Goal: Transaction & Acquisition: Purchase product/service

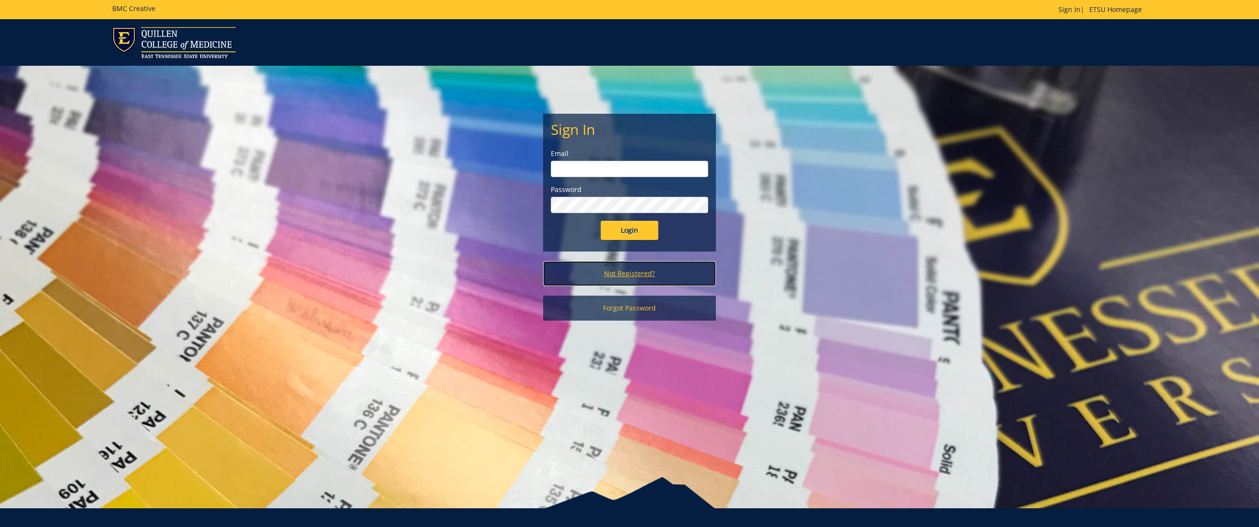
click at [648, 273] on link "Not Registered?" at bounding box center [629, 273] width 173 height 25
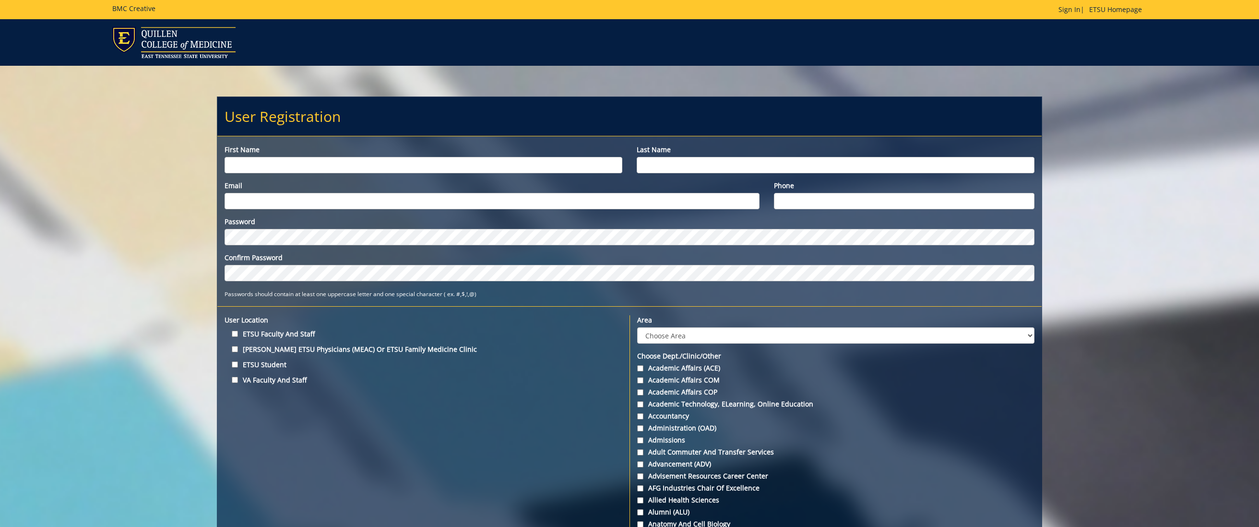
click at [531, 159] on input "First name" at bounding box center [424, 165] width 398 height 16
type input "karen"
type input "king"
type input "kingk@etsu.edu"
type input "423-239-7123"
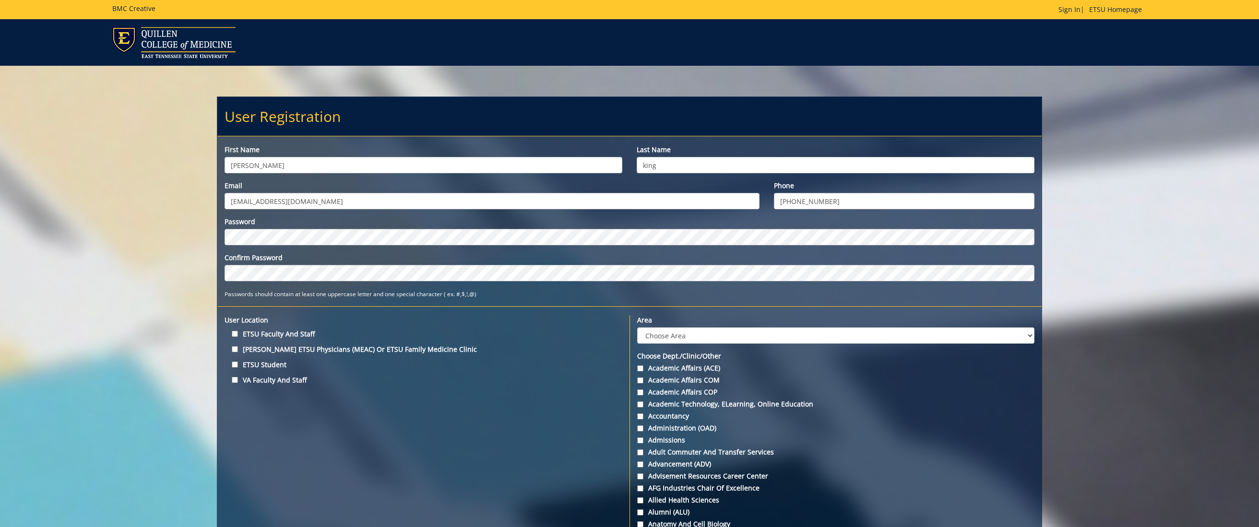
click at [237, 334] on input "ETSU Faculty and Staff" at bounding box center [235, 334] width 6 height 6
checkbox input "true"
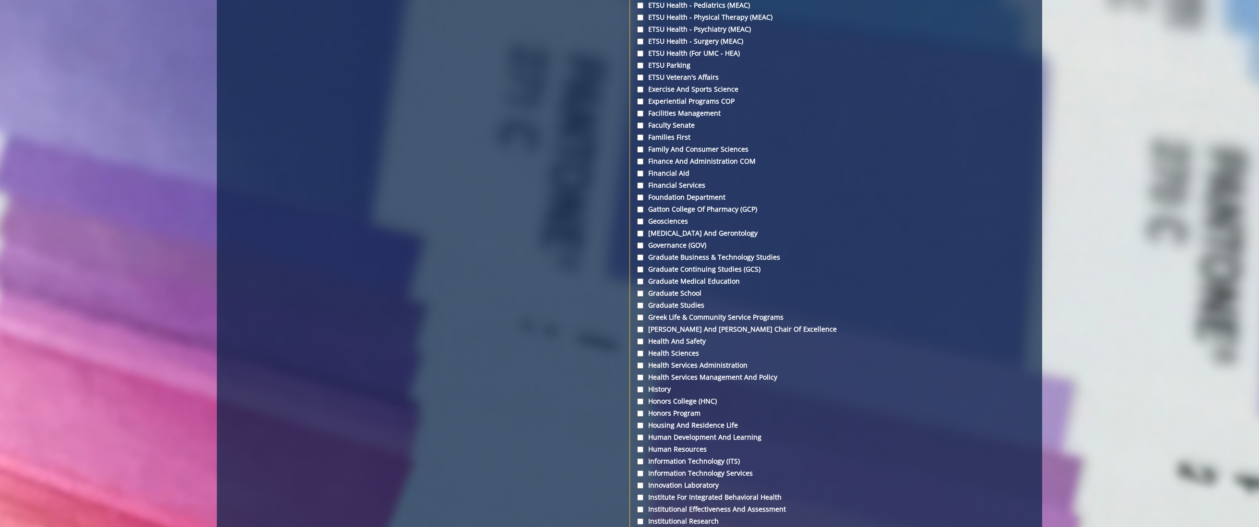
scroll to position [1647, 0]
click at [644, 473] on label "Information Technology Services" at bounding box center [835, 473] width 397 height 10
click at [643, 473] on input "Information Technology Services" at bounding box center [640, 473] width 6 height 6
checkbox input "true"
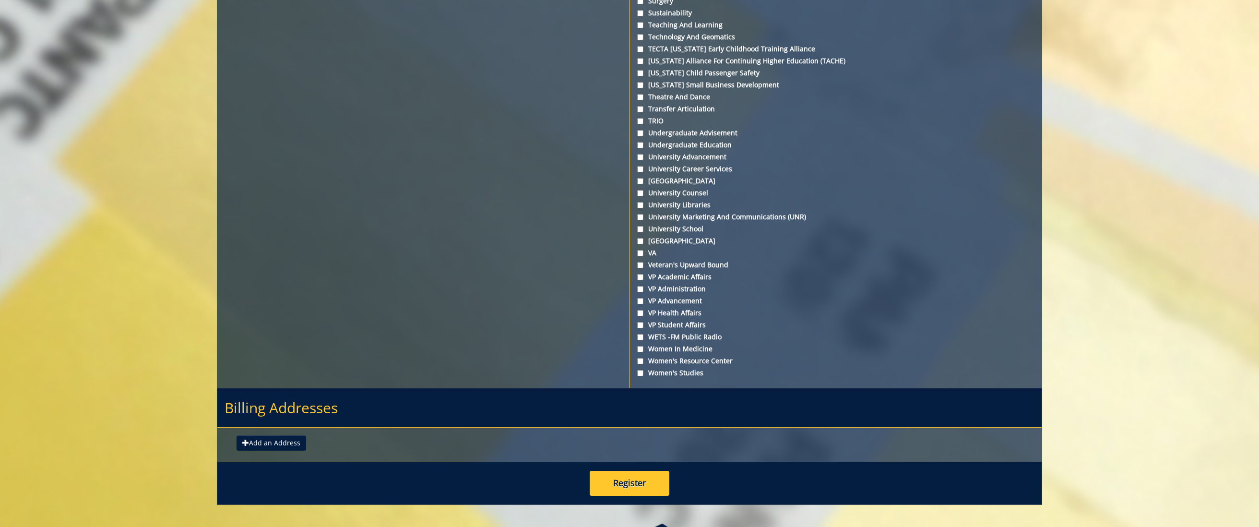
scroll to position [3390, 0]
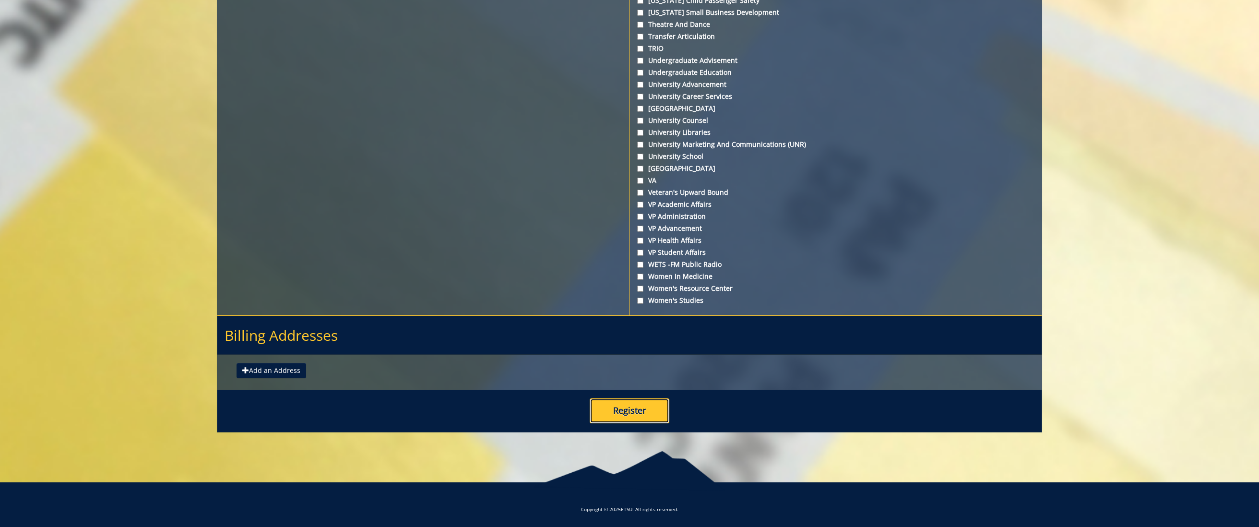
click at [634, 413] on button "Register" at bounding box center [630, 410] width 80 height 25
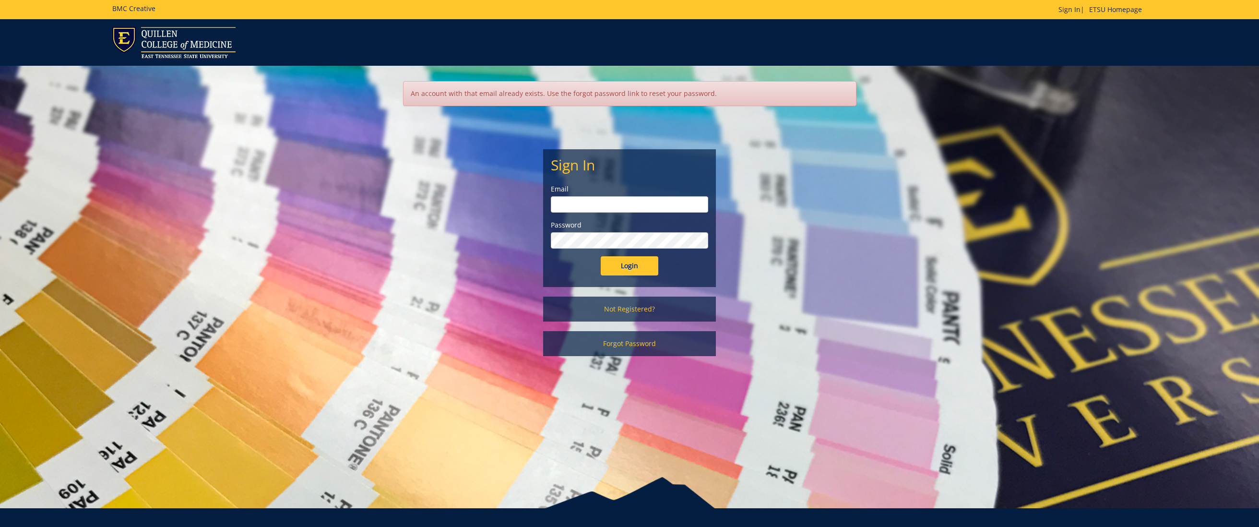
click at [612, 201] on input "email" at bounding box center [629, 204] width 157 height 16
type input "kingk@etsu.edu"
click at [612, 342] on link "Forgot Password" at bounding box center [629, 343] width 173 height 25
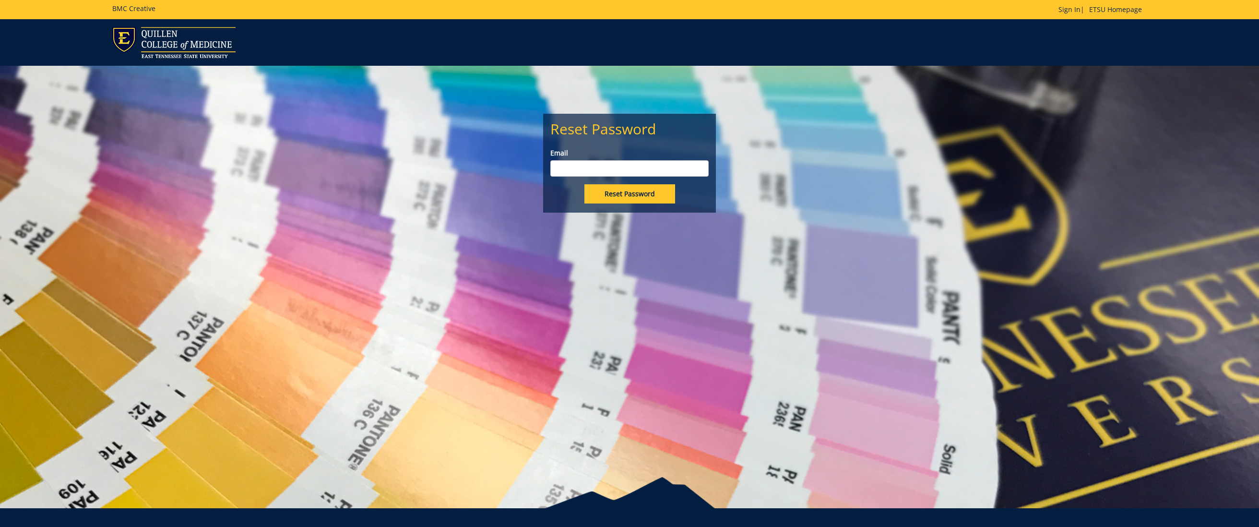
click at [621, 166] on input "Email" at bounding box center [629, 168] width 158 height 16
type input "kingk@etsu.edu"
click at [636, 193] on input "Reset Password" at bounding box center [629, 193] width 91 height 19
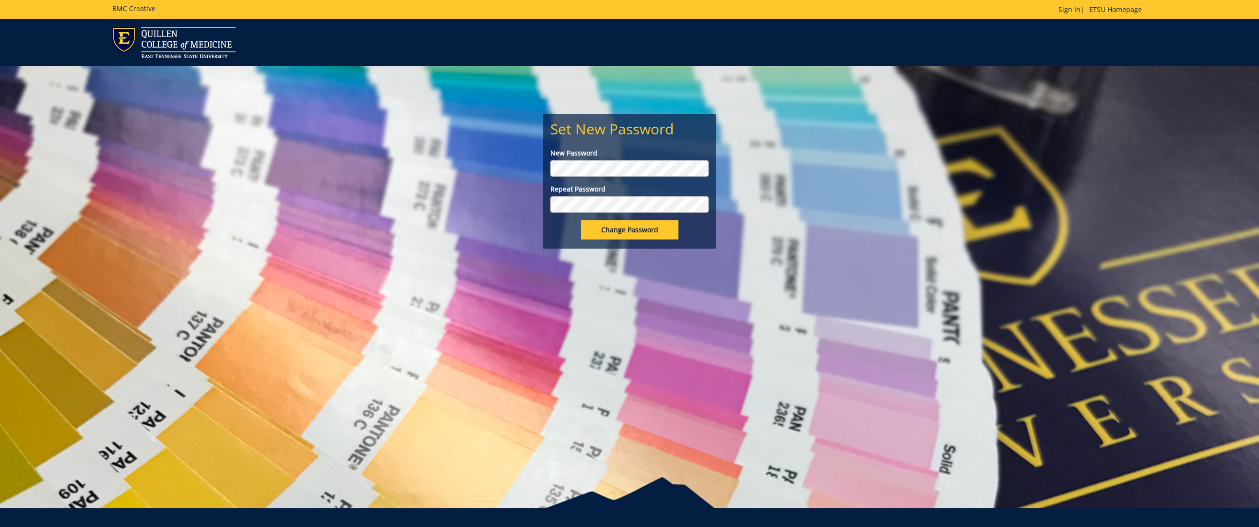
click at [522, 271] on div "Set New Password New Password Repeat Password Change Password" at bounding box center [629, 287] width 1259 height 442
click at [638, 230] on input "Change Password" at bounding box center [629, 229] width 97 height 19
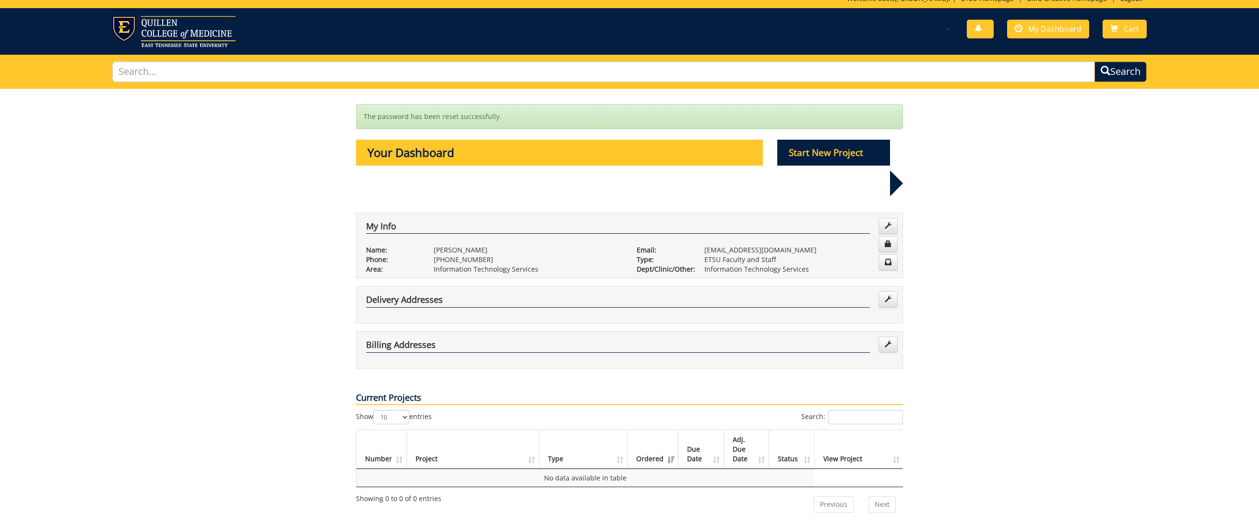
scroll to position [13, 0]
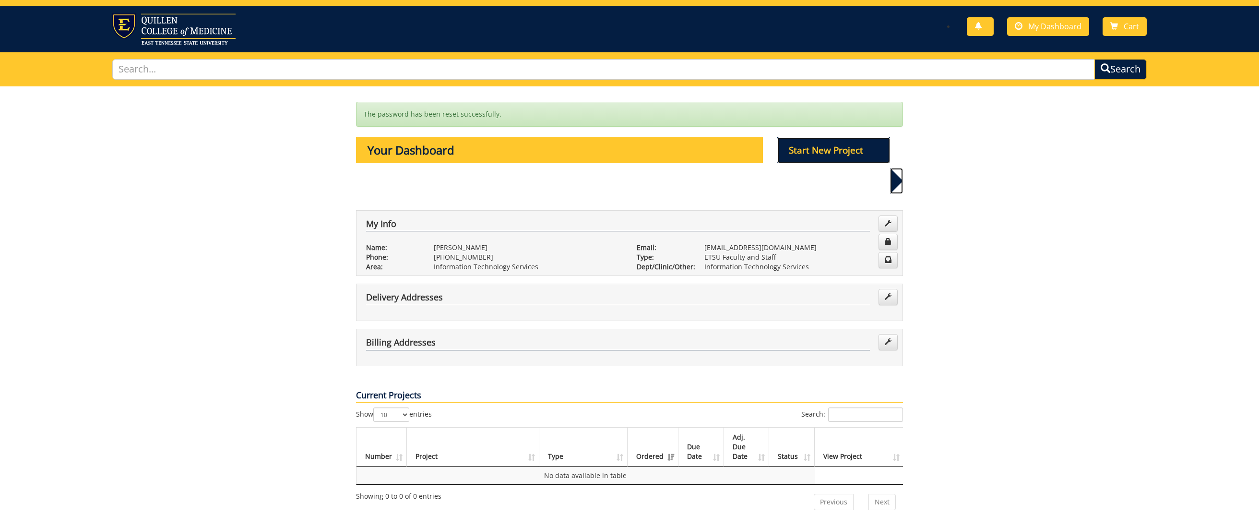
click at [835, 145] on p "Start New Project" at bounding box center [833, 150] width 113 height 26
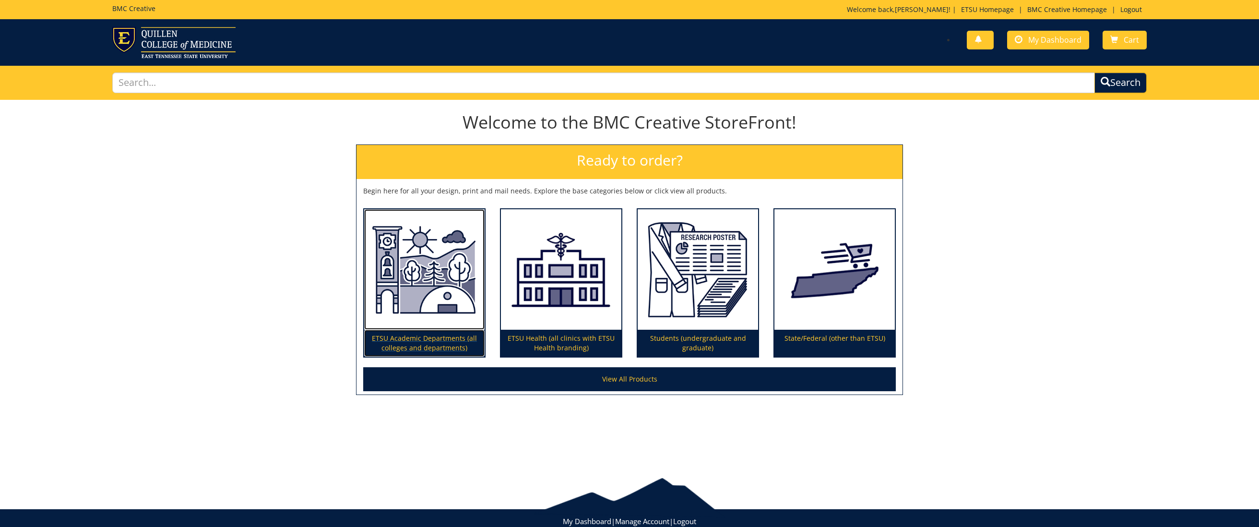
click at [414, 230] on img at bounding box center [424, 269] width 120 height 121
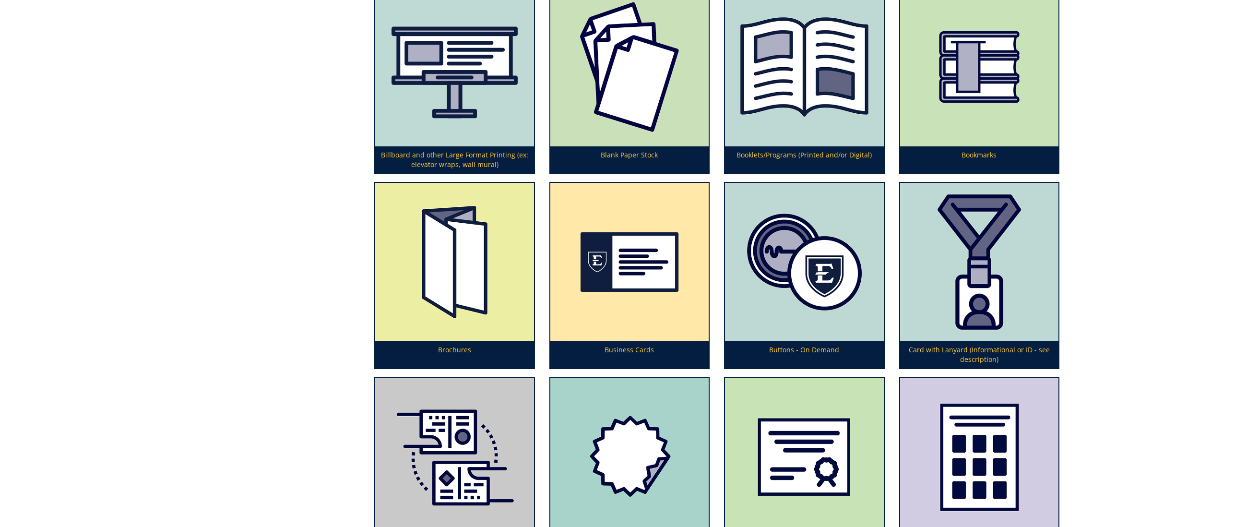
scroll to position [556, 0]
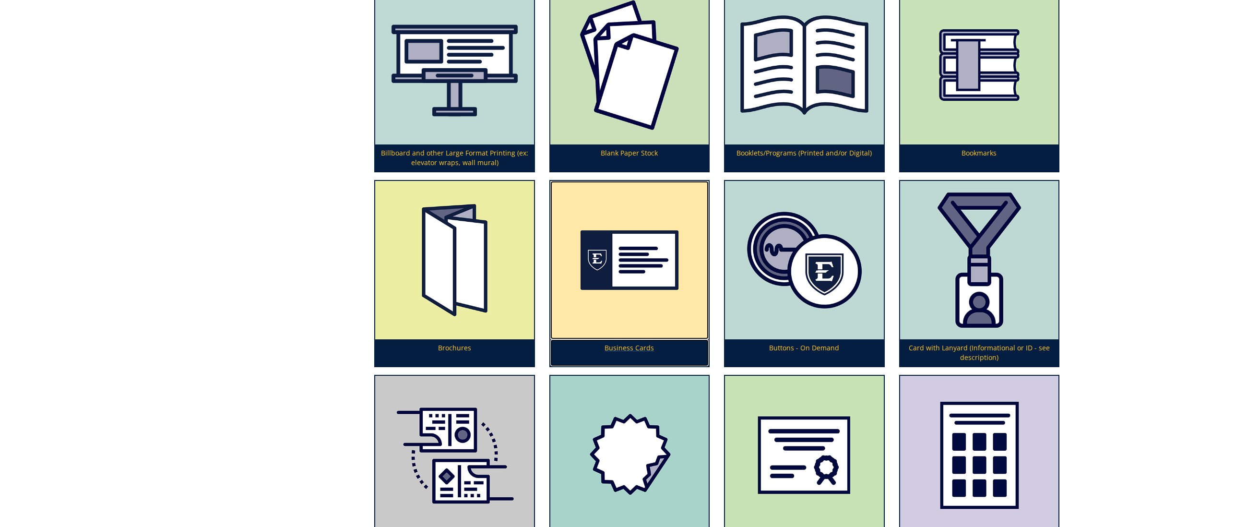
click at [651, 273] on img at bounding box center [629, 260] width 158 height 158
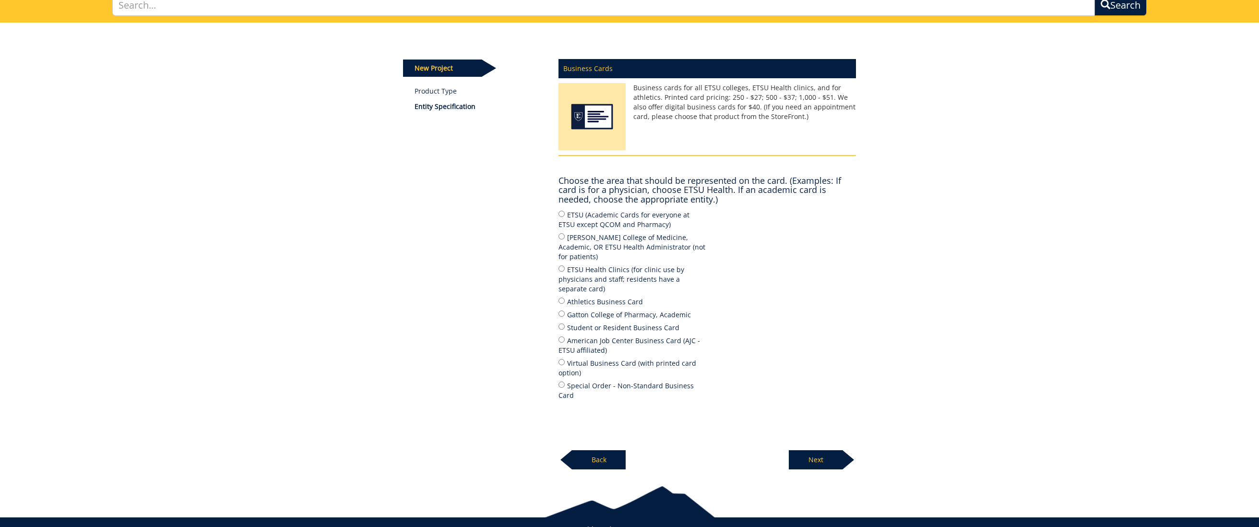
scroll to position [94, 0]
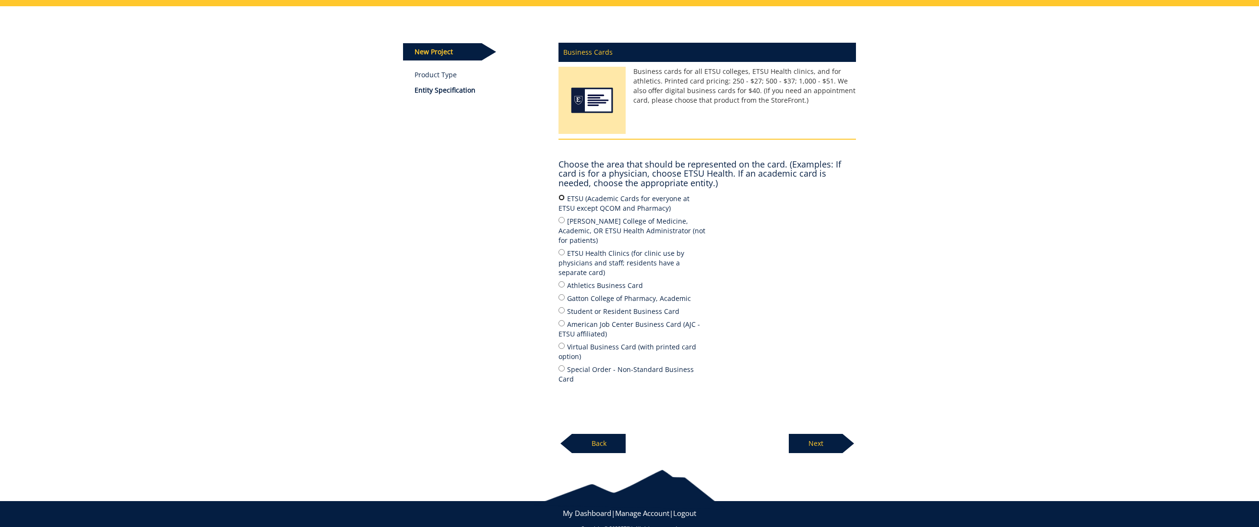
click at [563, 199] on input "ETSU (Academic Cards for everyone at ETSU except QCOM and Pharmacy)" at bounding box center [562, 197] width 6 height 6
radio input "true"
click at [817, 434] on p "Next" at bounding box center [816, 443] width 54 height 19
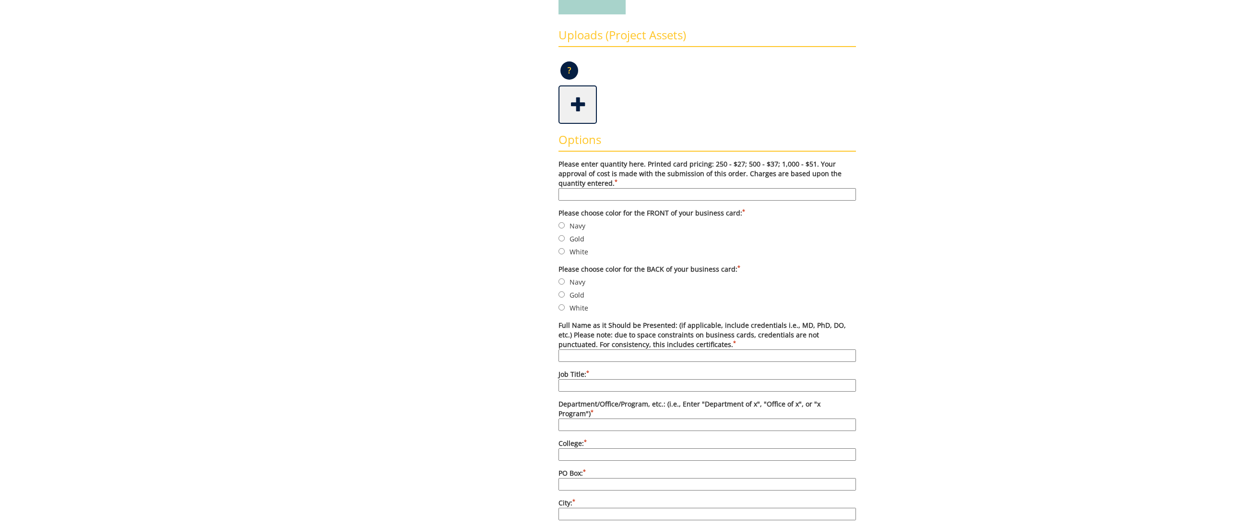
scroll to position [218, 0]
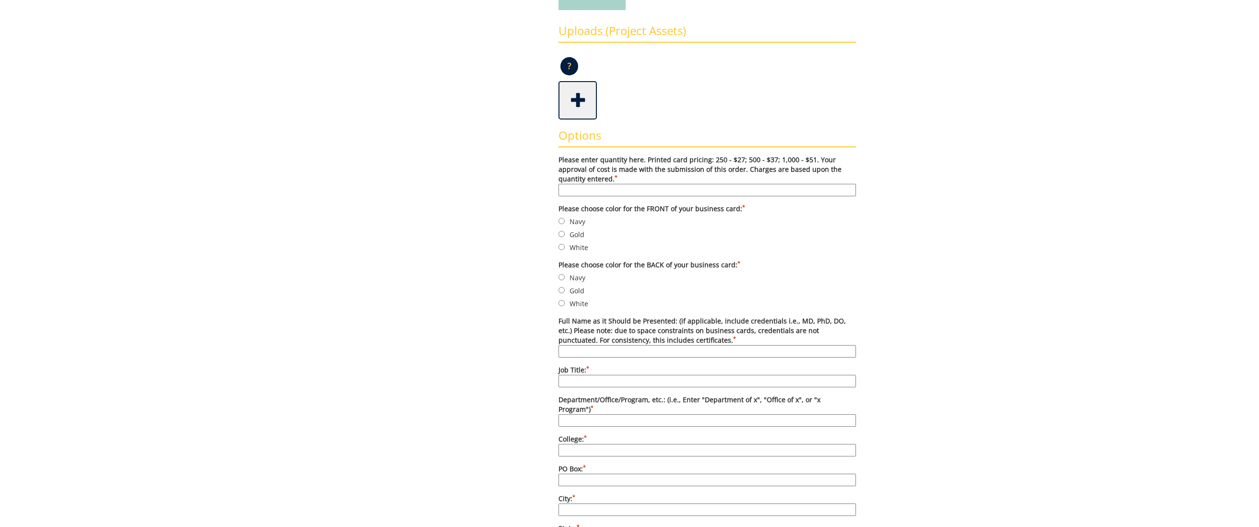
click at [583, 98] on span at bounding box center [578, 100] width 38 height 34
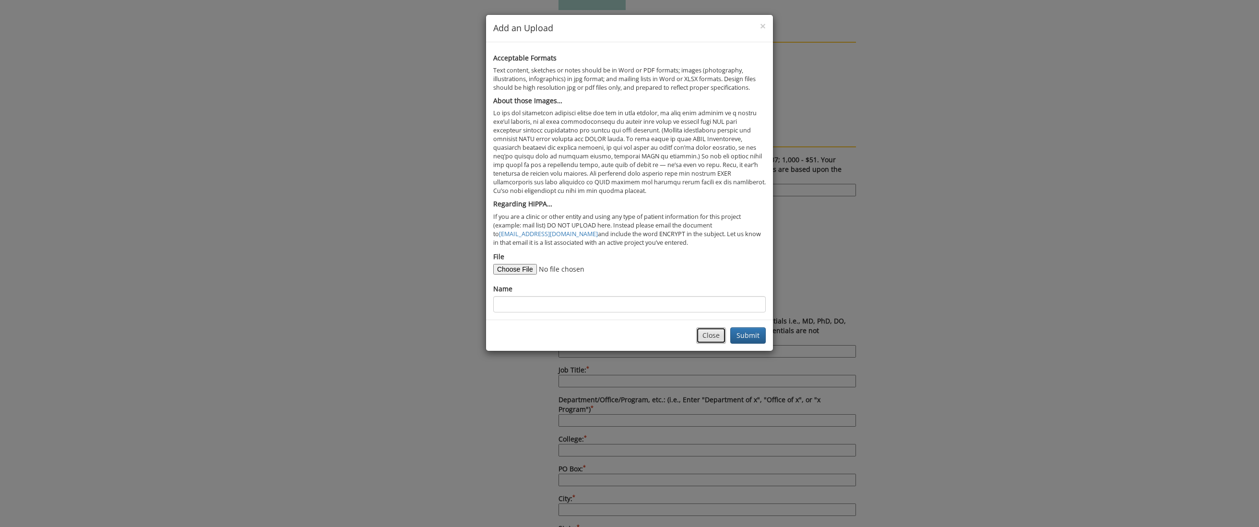
click at [713, 334] on button "Close" at bounding box center [711, 335] width 30 height 16
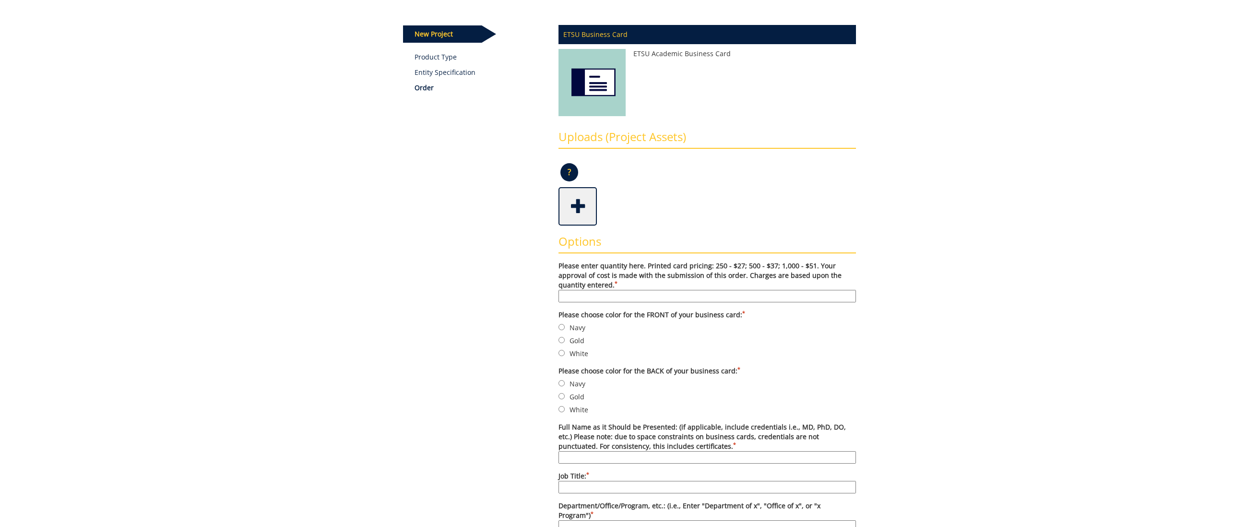
scroll to position [0, 0]
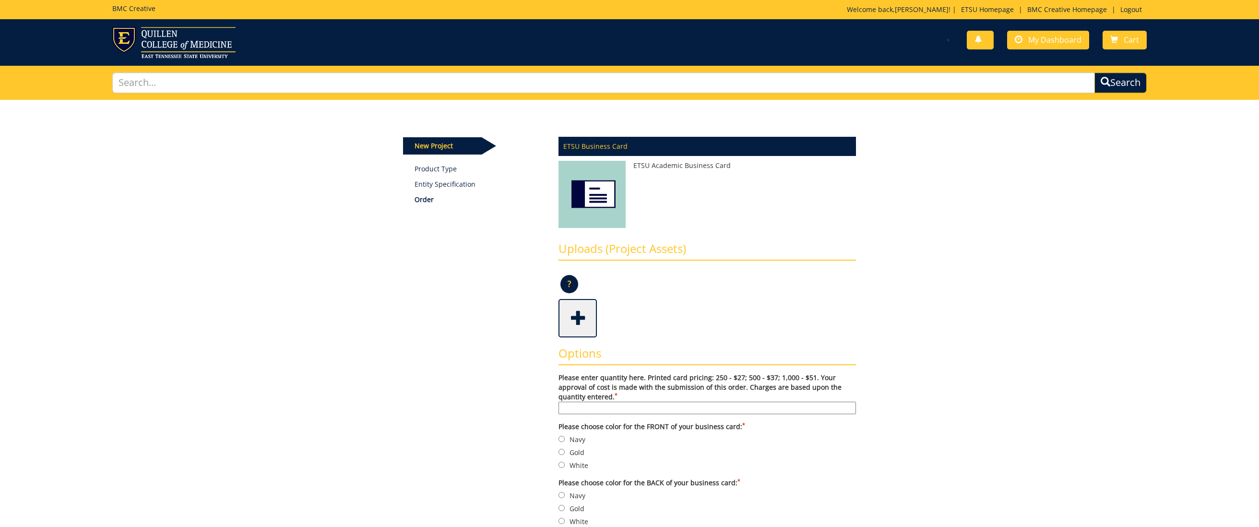
click at [599, 192] on img at bounding box center [592, 197] width 67 height 72
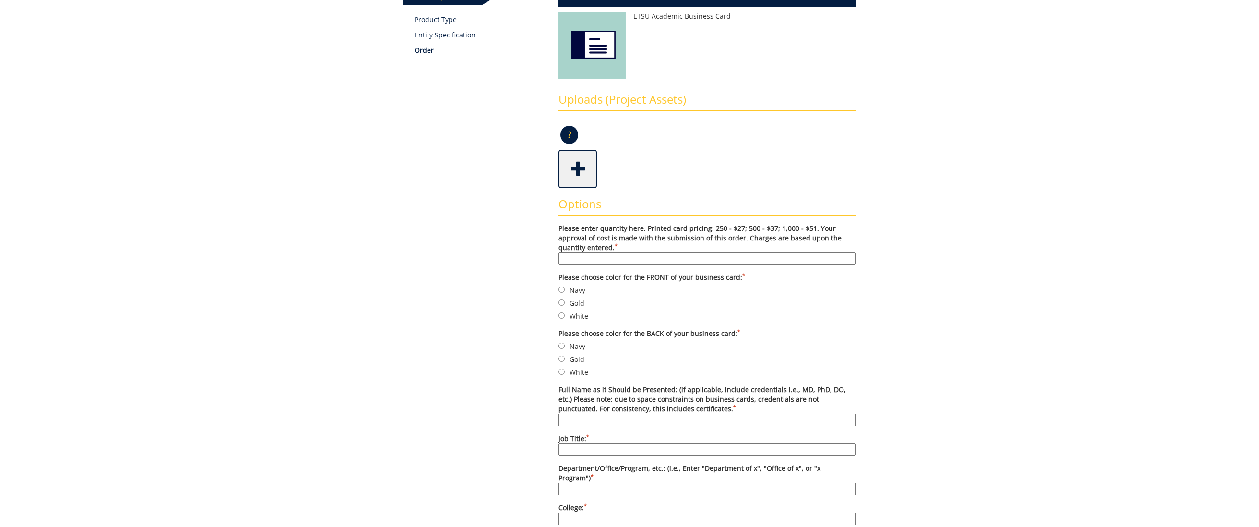
scroll to position [157, 0]
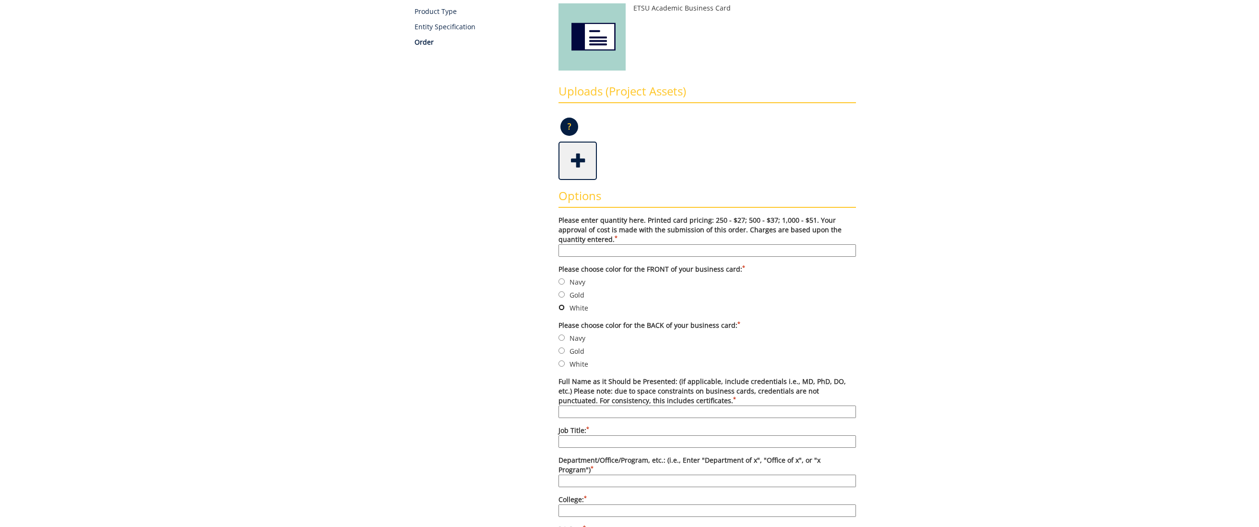
click at [562, 306] on input "White" at bounding box center [562, 307] width 6 height 6
radio input "true"
click at [562, 337] on input "Navy" at bounding box center [562, 337] width 6 height 6
radio input "true"
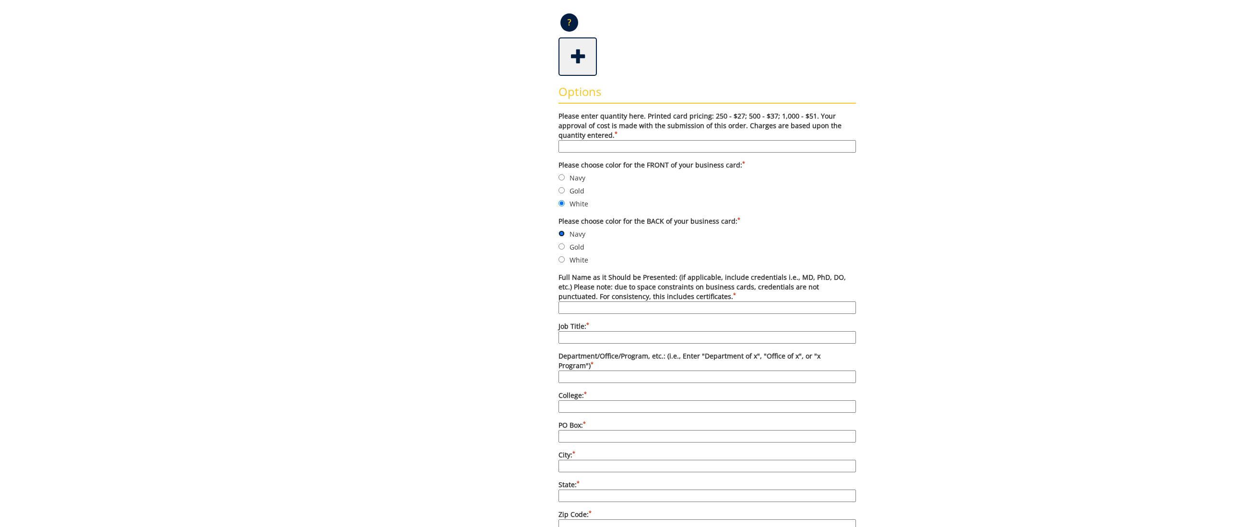
scroll to position [263, 0]
click at [793, 304] on input "Full Name as it Should be Presented: (if applicable, include credentials i.e., …" at bounding box center [707, 306] width 297 height 12
type input "[PERSON_NAME], PHD"
click at [742, 336] on input "Job Title: *" at bounding box center [707, 336] width 297 height 12
type input "Vice President for Information Technology and CIO"
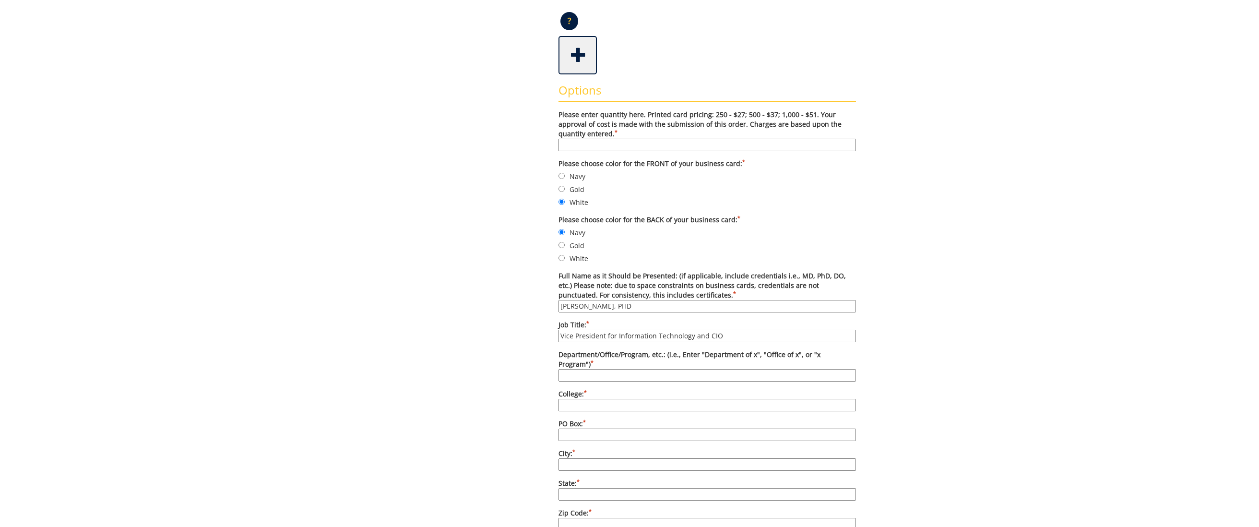
click at [753, 369] on input "Department/Office/Program, etc.: (i.e., Enter "Department of x", "Office of x",…" at bounding box center [707, 375] width 297 height 12
type input "Information Technology Services"
click at [825, 399] on input "College: *" at bounding box center [707, 405] width 297 height 12
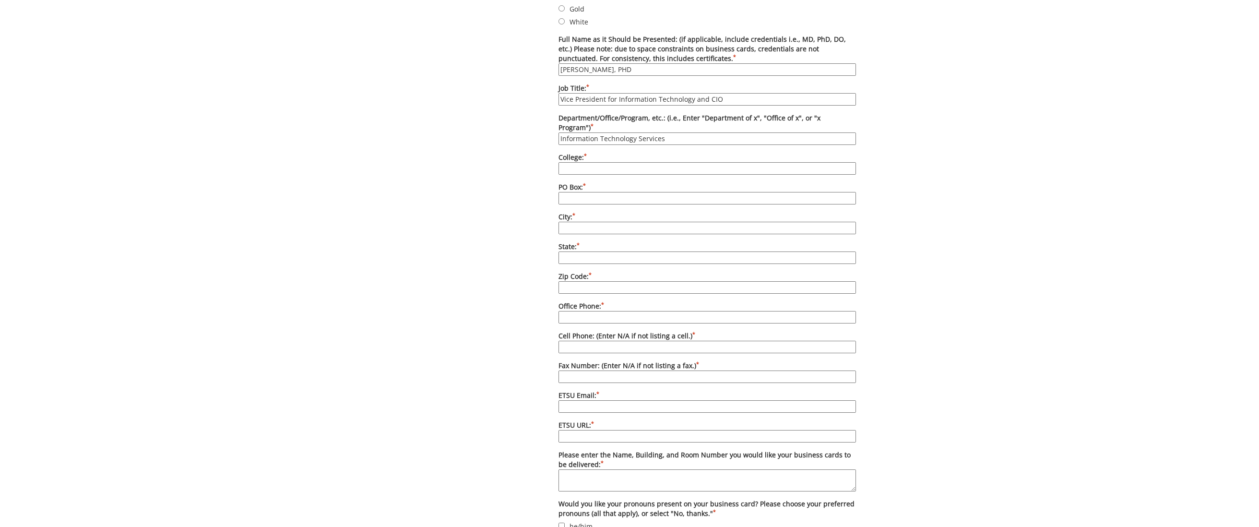
scroll to position [500, 0]
click at [743, 162] on input "College: *" at bounding box center [707, 168] width 297 height 12
type input "NA"
click at [728, 191] on input "PO Box: *" at bounding box center [707, 197] width 297 height 12
click at [672, 191] on input "PO Box: *" at bounding box center [707, 197] width 297 height 12
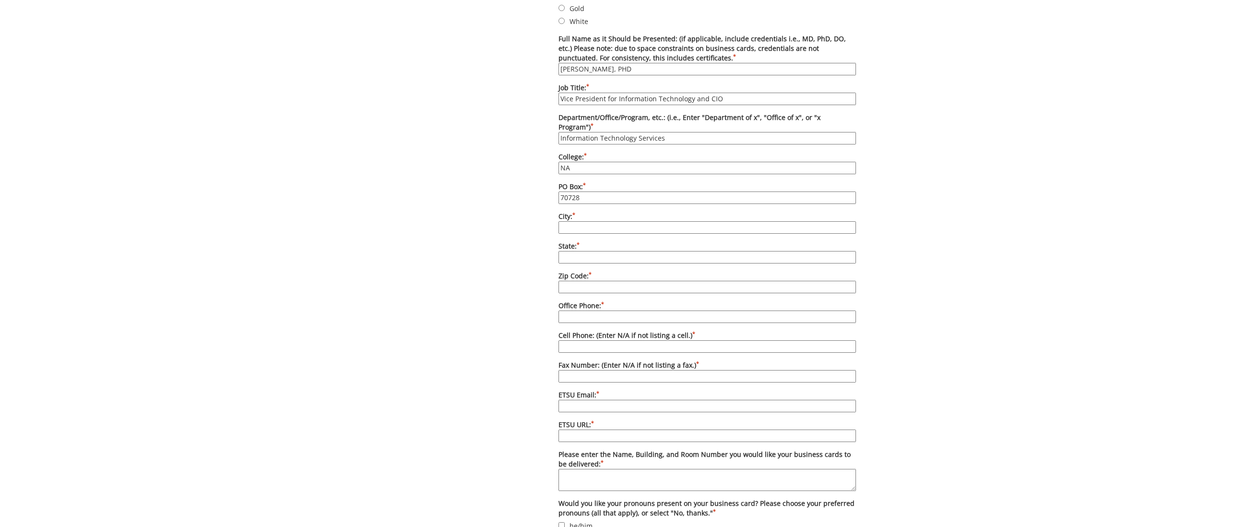
type input "70728"
click at [663, 221] on input "City: *" at bounding box center [707, 227] width 297 height 12
type input "Johnson City"
type input "Tennessee"
type input "37614"
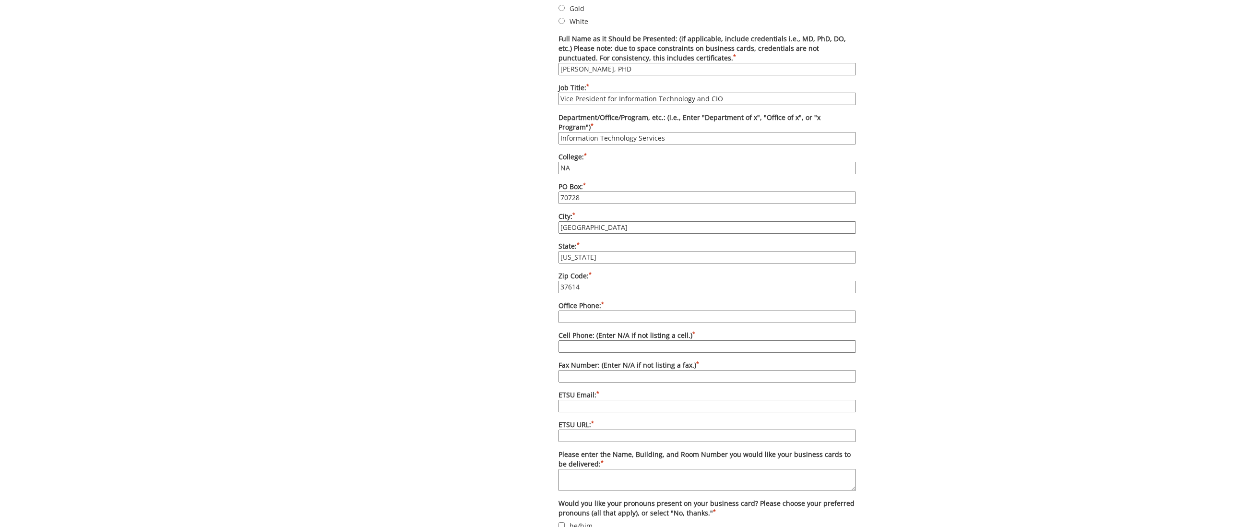
click at [683, 310] on input "Office Phone: *" at bounding box center [707, 316] width 297 height 12
click at [715, 331] on label "Cell Phone: (Enter N/A if not listing a cell.) *" at bounding box center [707, 342] width 297 height 22
click at [715, 340] on input "Cell Phone: (Enter N/A if not listing a cell.) *" at bounding box center [707, 346] width 297 height 12
click at [572, 310] on input "4234397068" at bounding box center [707, 316] width 297 height 12
click at [585, 310] on input "423-4397068" at bounding box center [707, 316] width 297 height 12
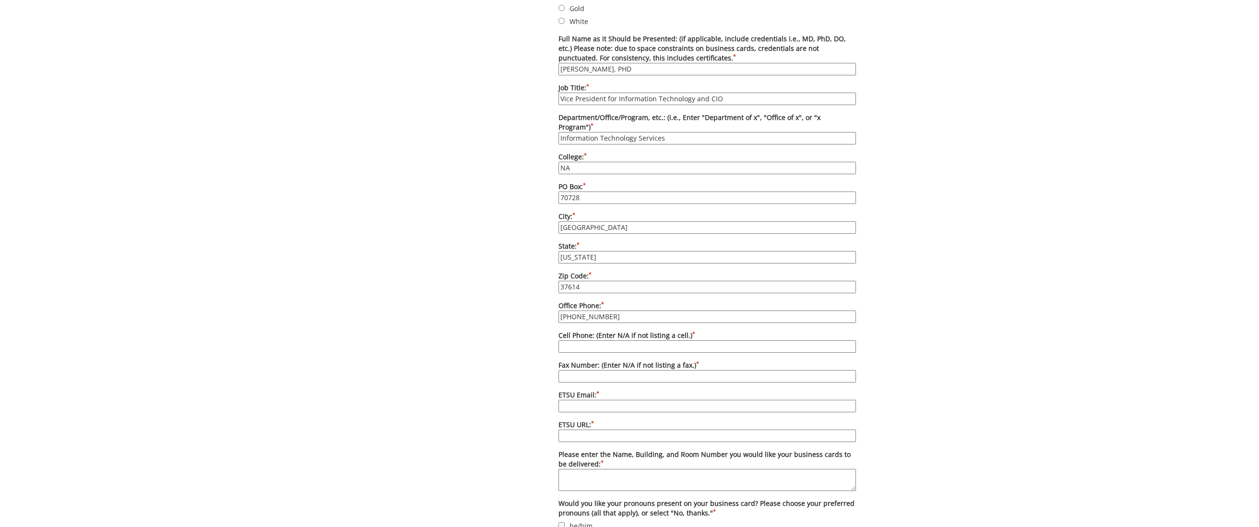
type input "[PHONE_NUMBER]"
click at [626, 340] on input "Cell Phone: (Enter N/A if not listing a cell.) *" at bounding box center [707, 346] width 297 height 12
type input "[PHONE_NUMBER]"
click at [687, 370] on input "Fax Number: (Enter N/A if not listing a fax.) *" at bounding box center [707, 376] width 297 height 12
type input "NA"
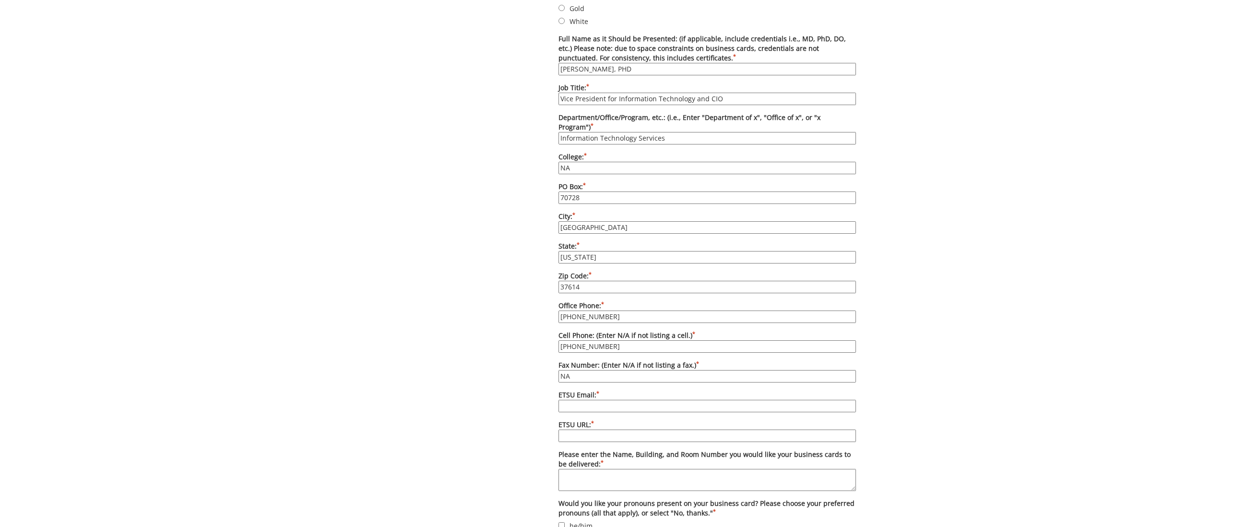
click at [661, 400] on input "ETSU Email: *" at bounding box center [707, 406] width 297 height 12
type input "[EMAIL_ADDRESS][DOMAIN_NAME]"
type input "k"
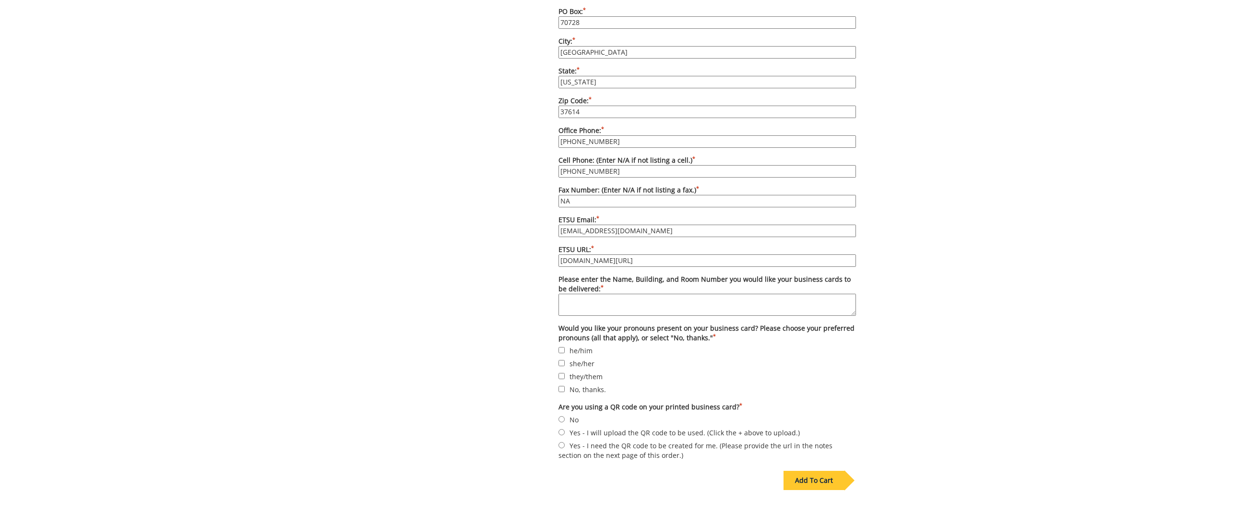
scroll to position [676, 0]
type input "[DOMAIN_NAME][URL]"
click at [593, 292] on textarea "Please enter the Name, Building, and Room Number you would like your business c…" at bounding box center [707, 303] width 297 height 22
type textarea "[PERSON_NAME], [PERSON_NAME] [PERSON_NAME], Room 425"
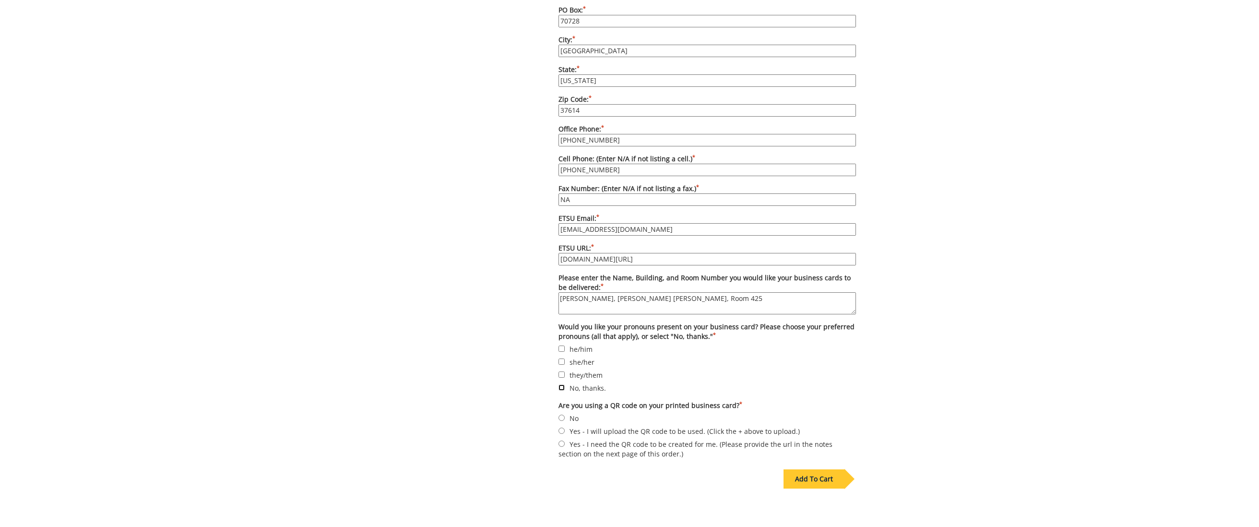
click at [562, 384] on input "No, thanks." at bounding box center [562, 387] width 6 height 6
checkbox input "true"
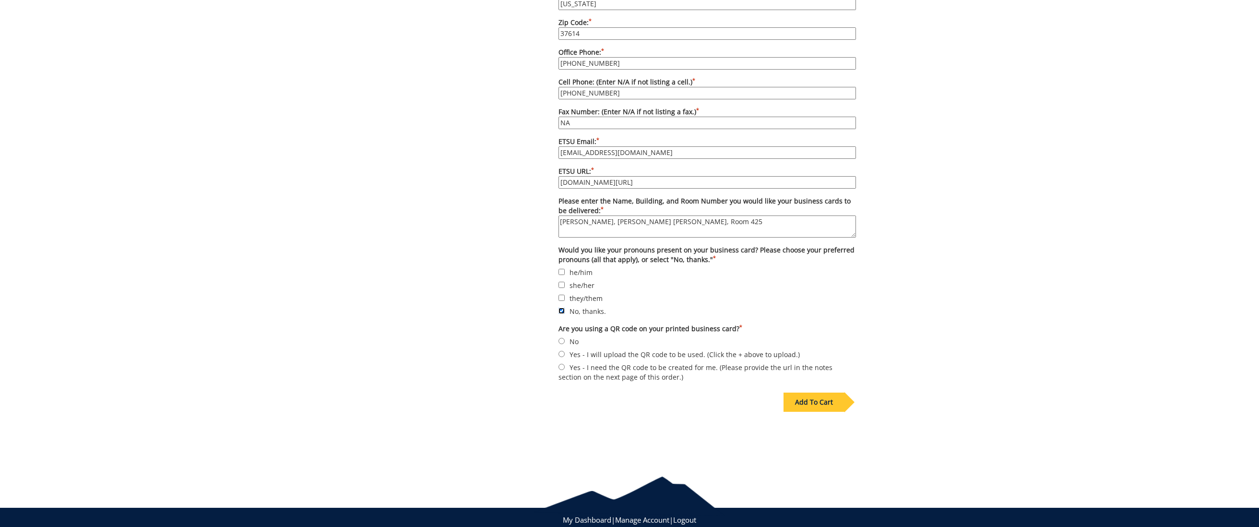
scroll to position [770, 0]
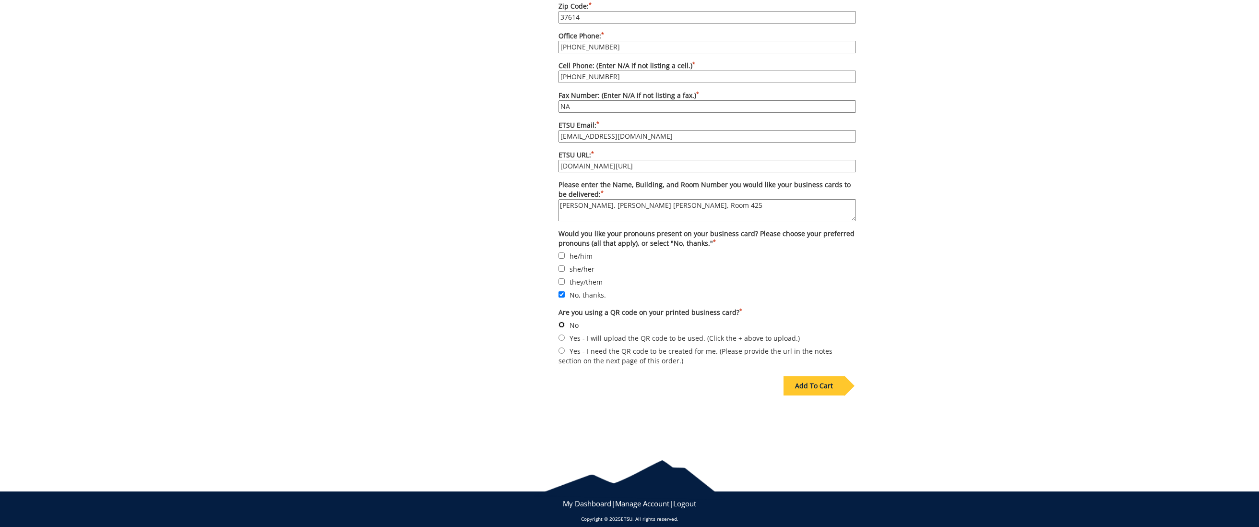
click at [564, 321] on input "No" at bounding box center [562, 324] width 6 height 6
radio input "true"
click at [805, 376] on div "Add To Cart" at bounding box center [814, 385] width 61 height 19
click at [823, 376] on div "Add To Cart" at bounding box center [814, 385] width 61 height 19
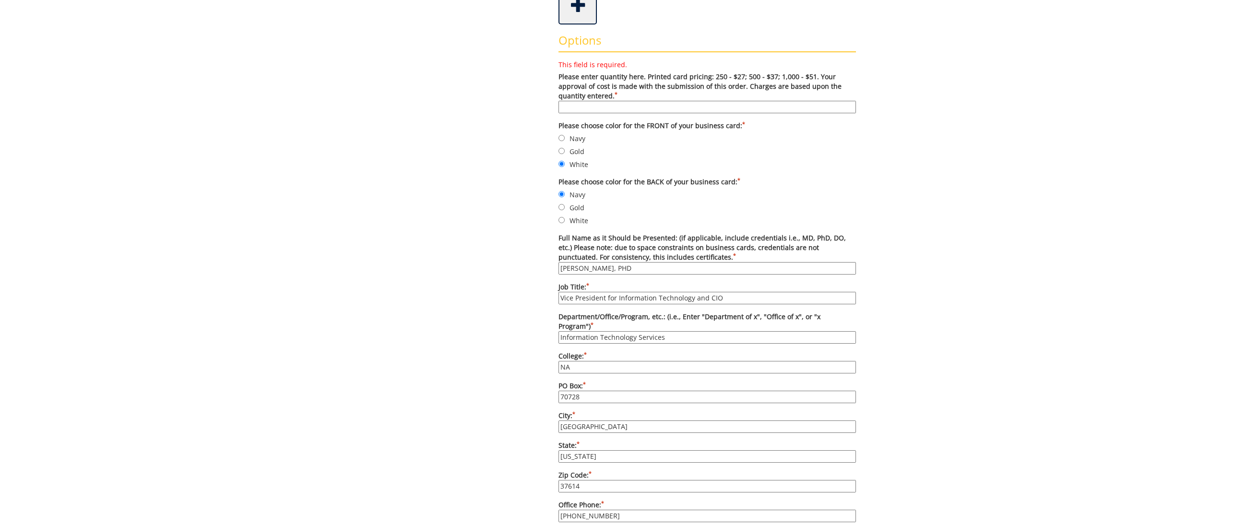
scroll to position [313, 0]
click at [634, 103] on input "This field is required. Please enter quantity here. Printed card pricing: 250 -…" at bounding box center [707, 106] width 297 height 12
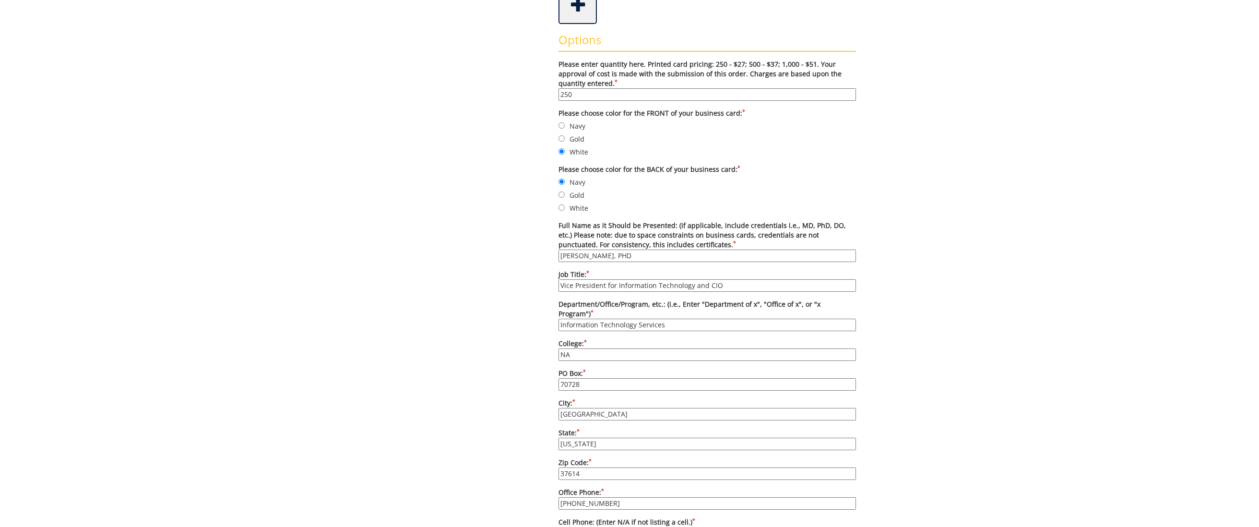
type input "250"
click at [952, 203] on div "Some kind of message here. New Project Product Type Entity Specification Order …" at bounding box center [629, 343] width 1259 height 1114
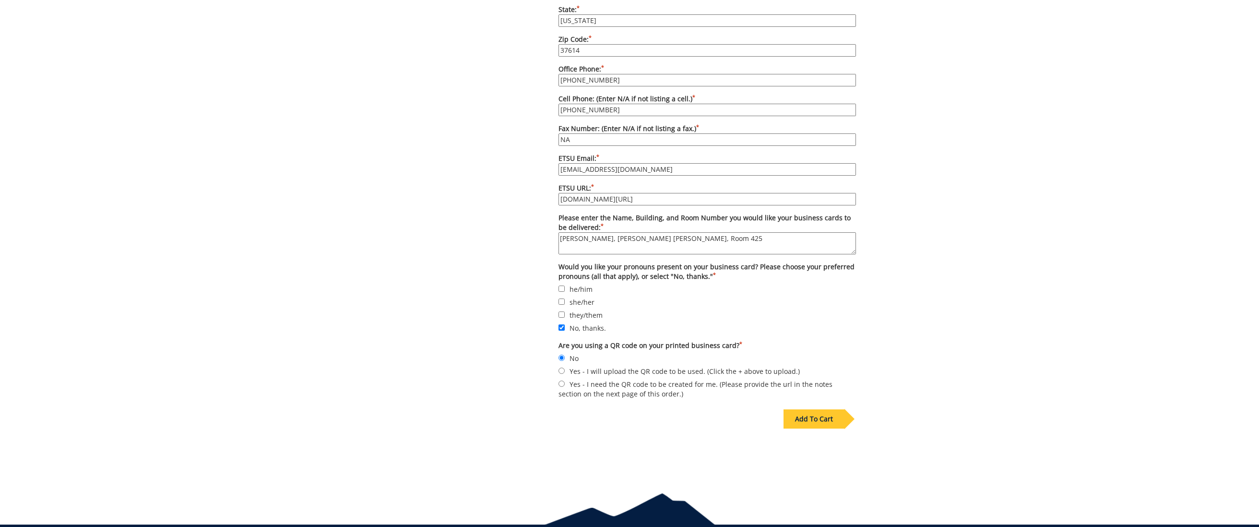
scroll to position [770, 0]
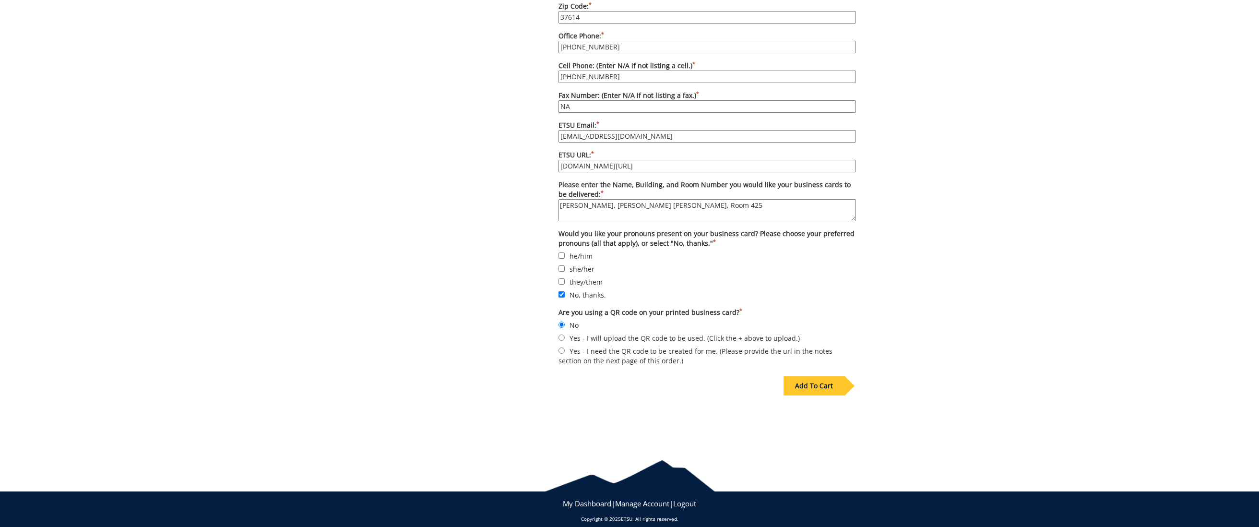
click at [822, 377] on div "Add To Cart" at bounding box center [814, 385] width 61 height 19
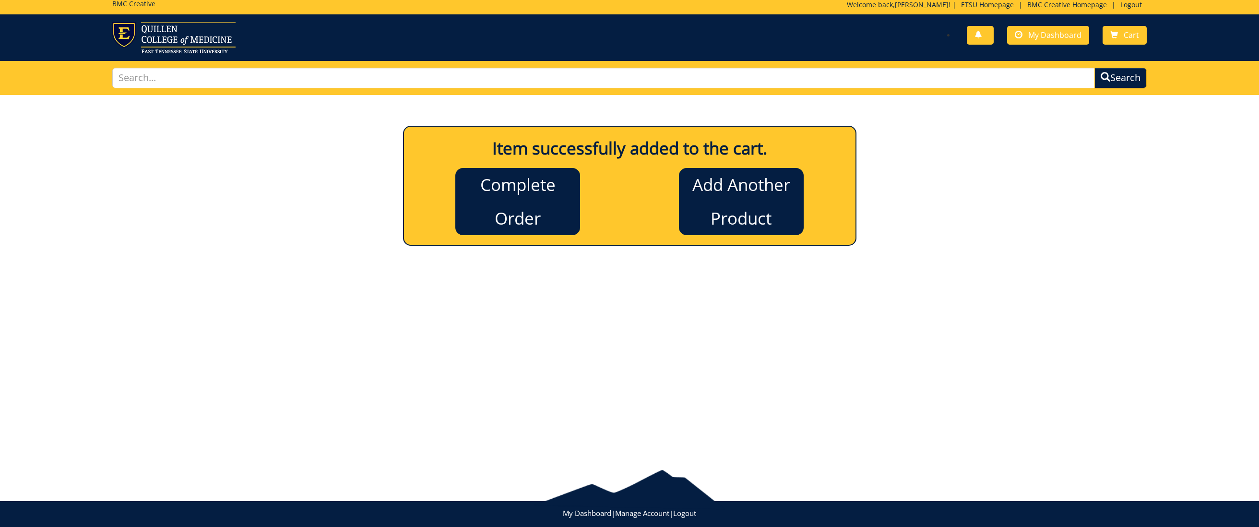
scroll to position [0, 0]
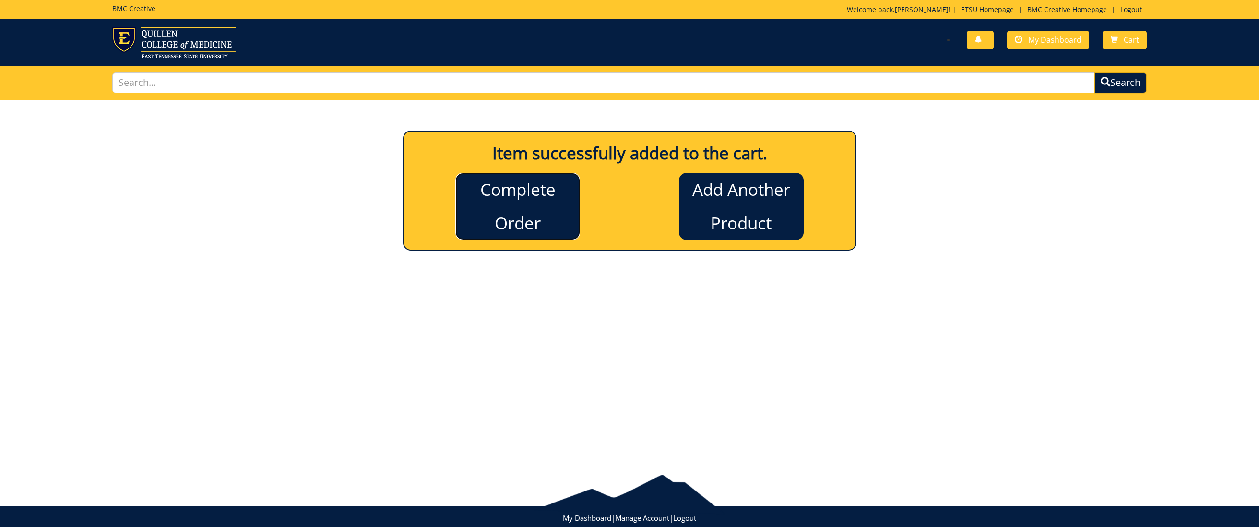
click at [515, 194] on link "Complete Order" at bounding box center [517, 206] width 125 height 67
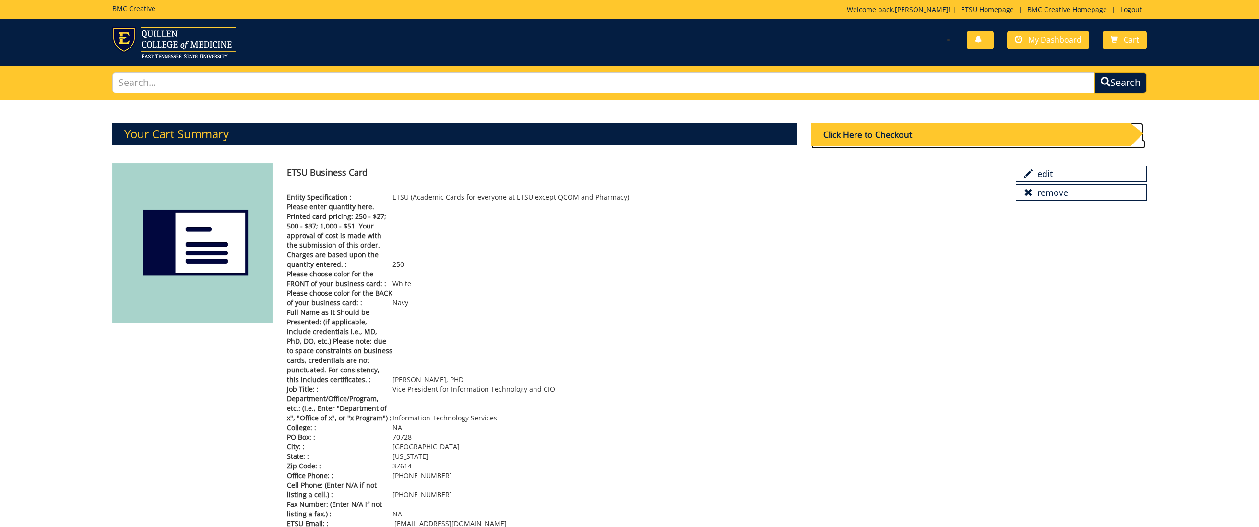
click at [893, 135] on div "Click Here to Checkout" at bounding box center [970, 135] width 319 height 24
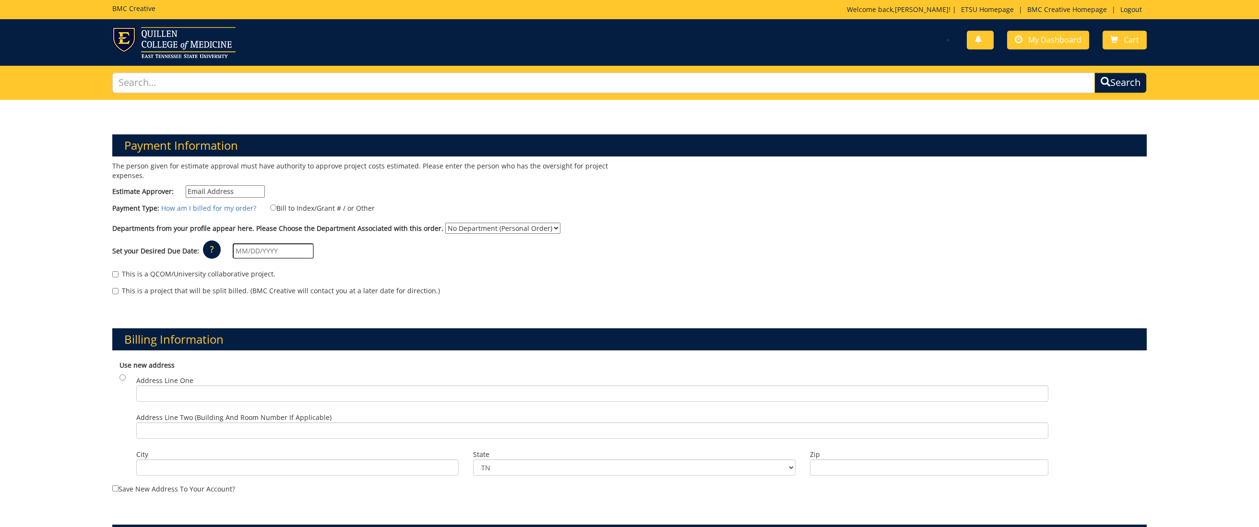
scroll to position [2, 0]
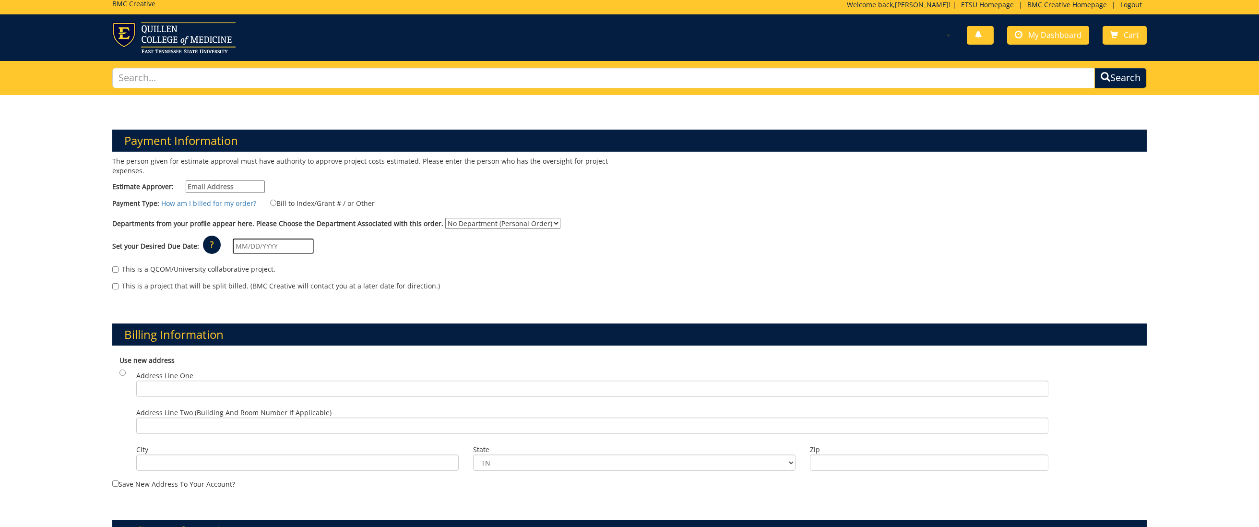
click at [229, 190] on input "Estimate Approver:" at bounding box center [225, 186] width 79 height 12
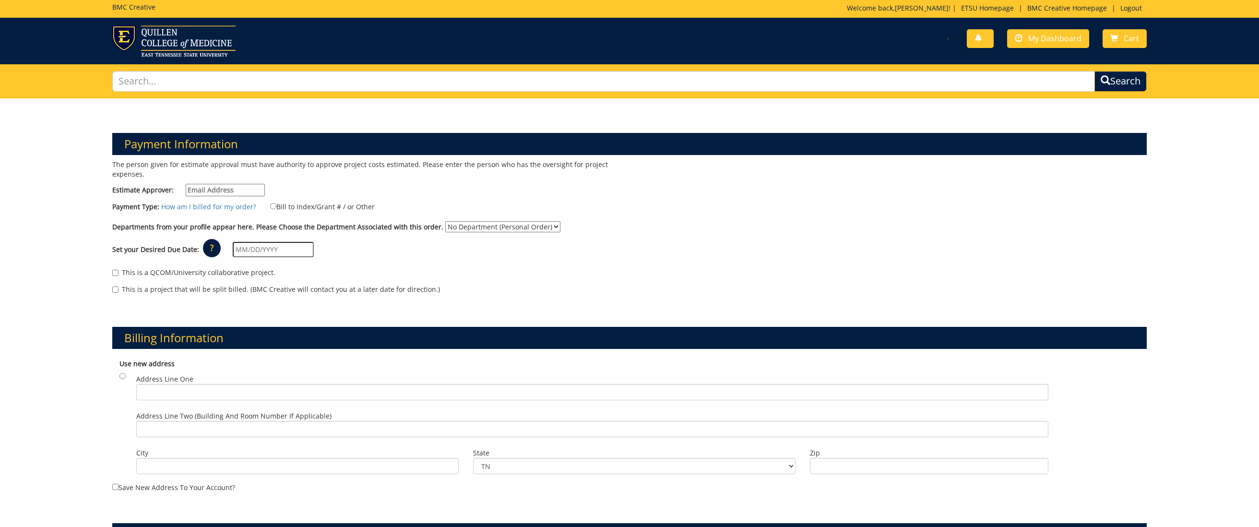
scroll to position [0, 0]
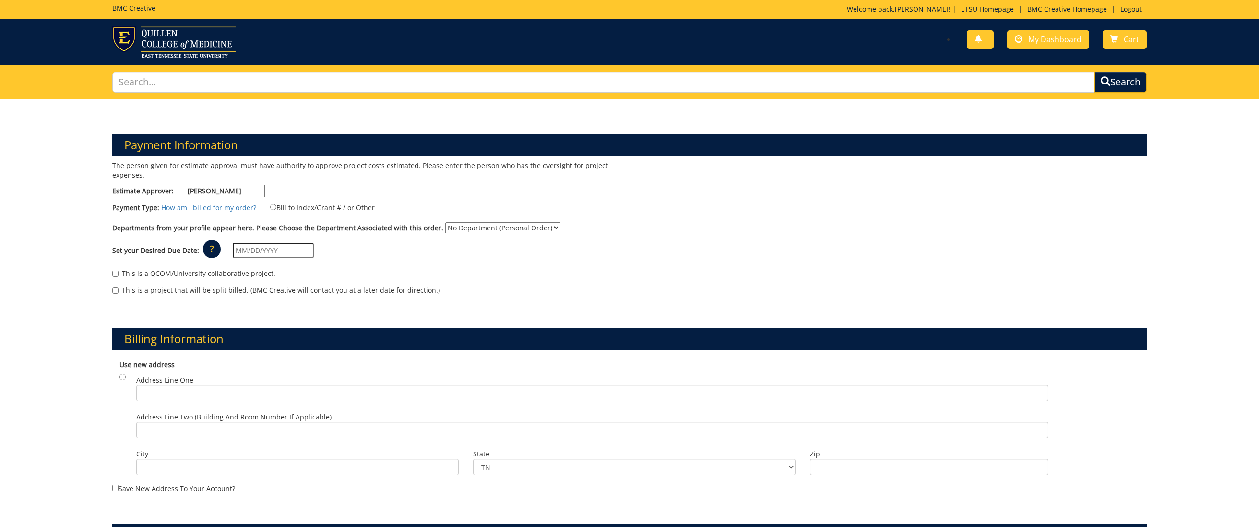
type input "Karen King"
click at [270, 207] on input "Bill to Index/Grant # / or Other" at bounding box center [273, 207] width 6 height 6
radio input "true"
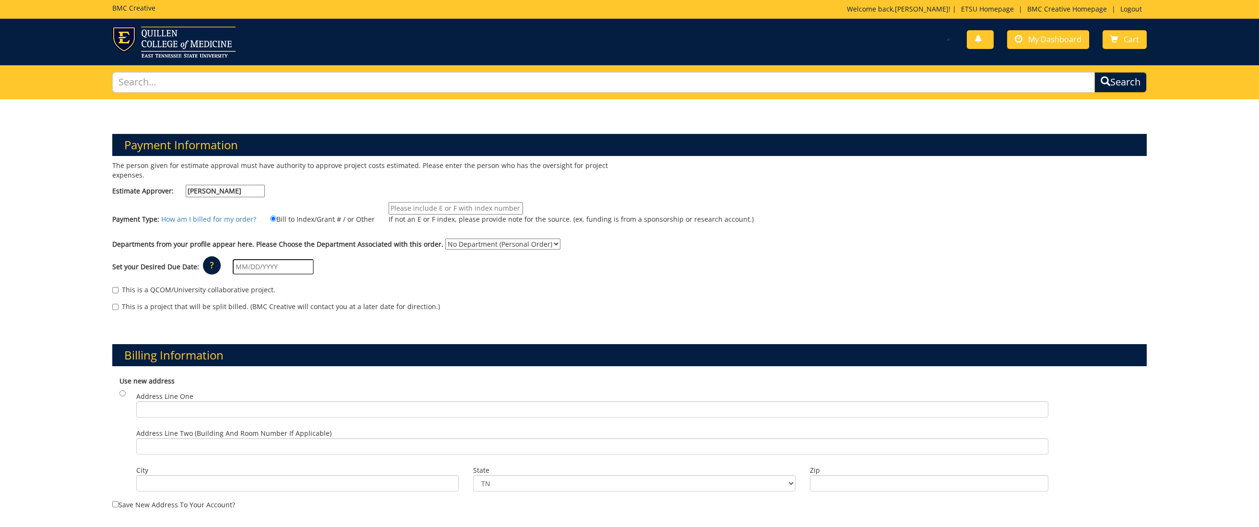
click at [540, 242] on select "No Department (Personal Order) Information Technology Services" at bounding box center [502, 243] width 115 height 11
select select "101"
click at [445, 238] on select "No Department (Personal Order) Information Technology Services" at bounding box center [502, 243] width 115 height 11
click at [499, 209] on input "If not an E or F index, please provide note for the source. (ex. funding is fro…" at bounding box center [456, 208] width 134 height 12
type input "E50300"
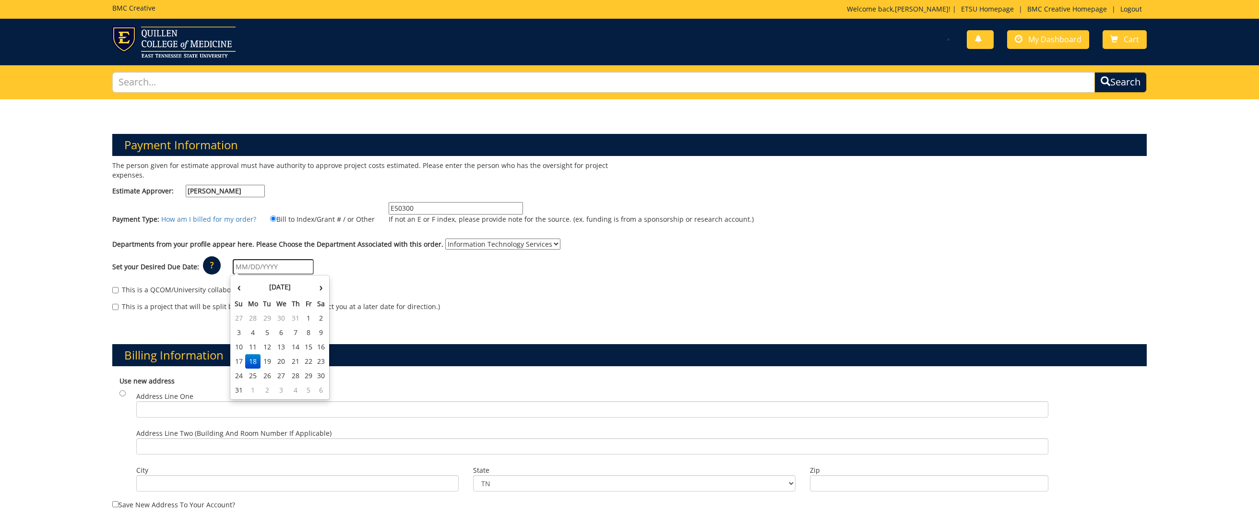
click at [273, 265] on input "text" at bounding box center [273, 266] width 81 height 15
click at [311, 373] on td "29" at bounding box center [308, 376] width 13 height 14
click at [478, 299] on div "This is a QCOM/University collaborative project. This is a project that will be…" at bounding box center [629, 300] width 1049 height 41
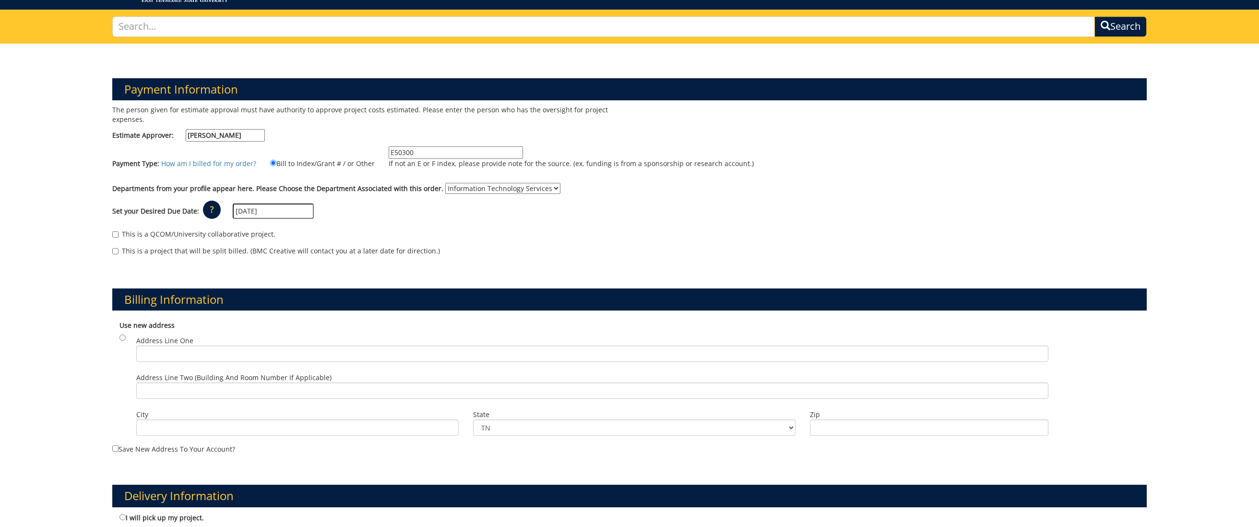
scroll to position [0, 0]
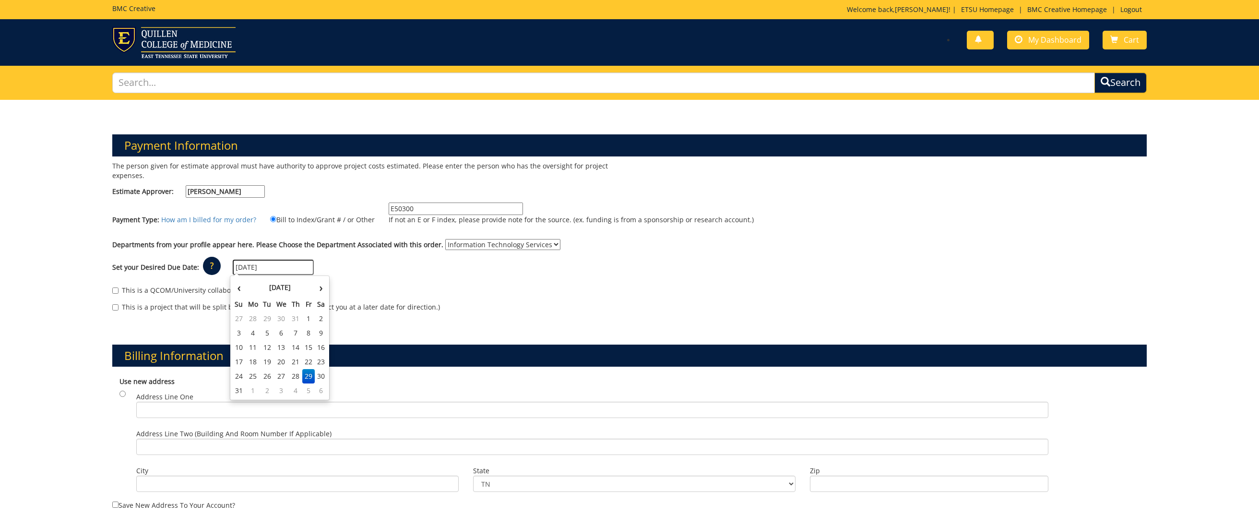
click at [291, 266] on input "08/29/2025" at bounding box center [273, 267] width 81 height 15
click at [254, 376] on td "25" at bounding box center [252, 376] width 15 height 14
type input "[DATE]"
click at [428, 294] on div "This is a QCOM/University collaborative project." at bounding box center [629, 292] width 1035 height 14
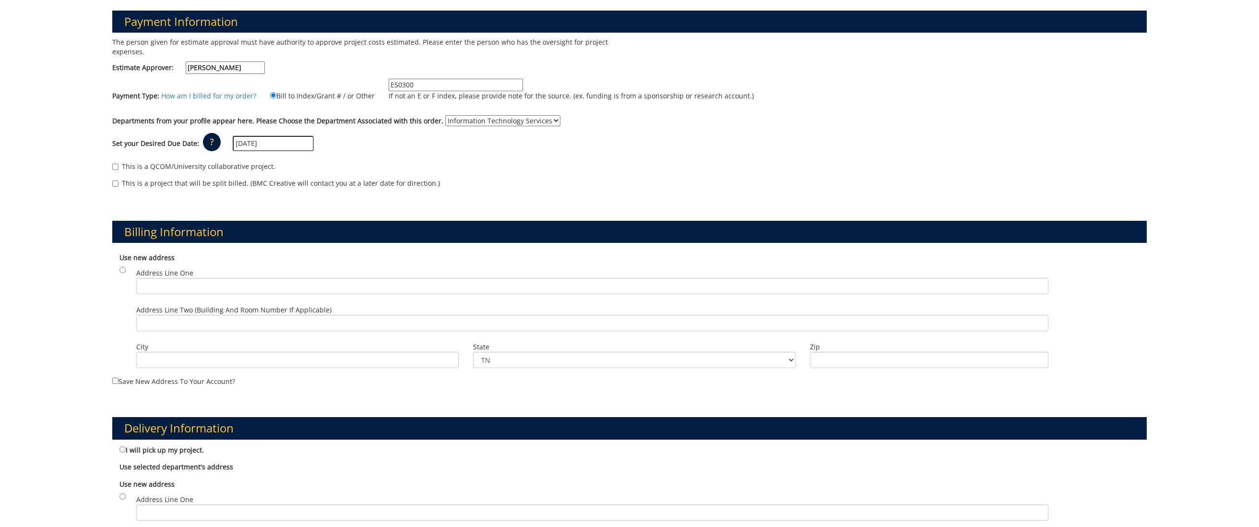
scroll to position [173, 0]
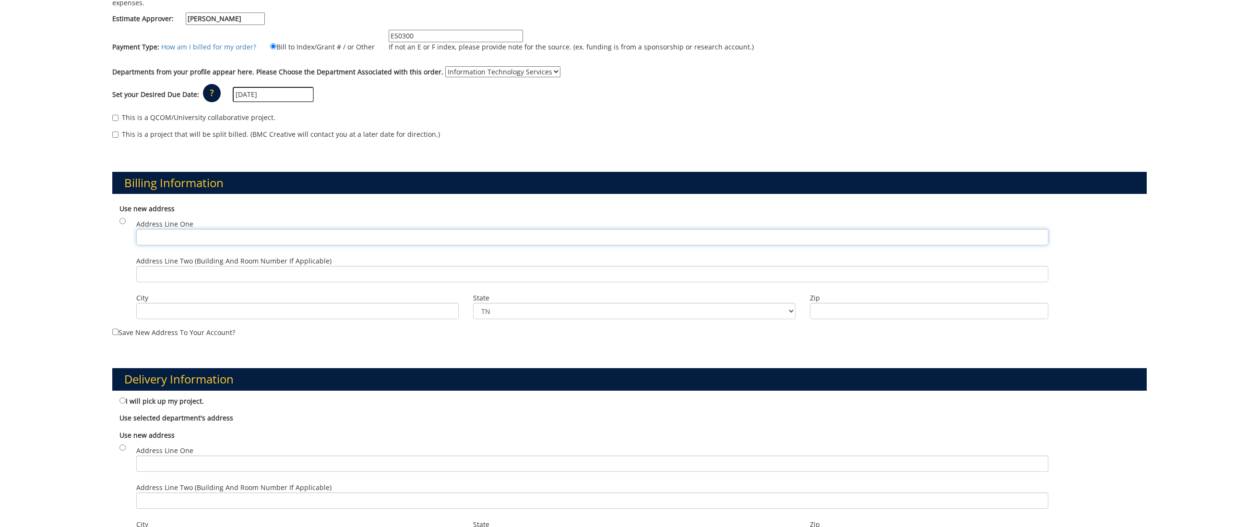
click at [297, 240] on input "Address Line One" at bounding box center [592, 237] width 912 height 16
type input "PO Box 70728"
type input "Nicks Hall Room 425"
type input "[GEOGRAPHIC_DATA]"
type input "37614"
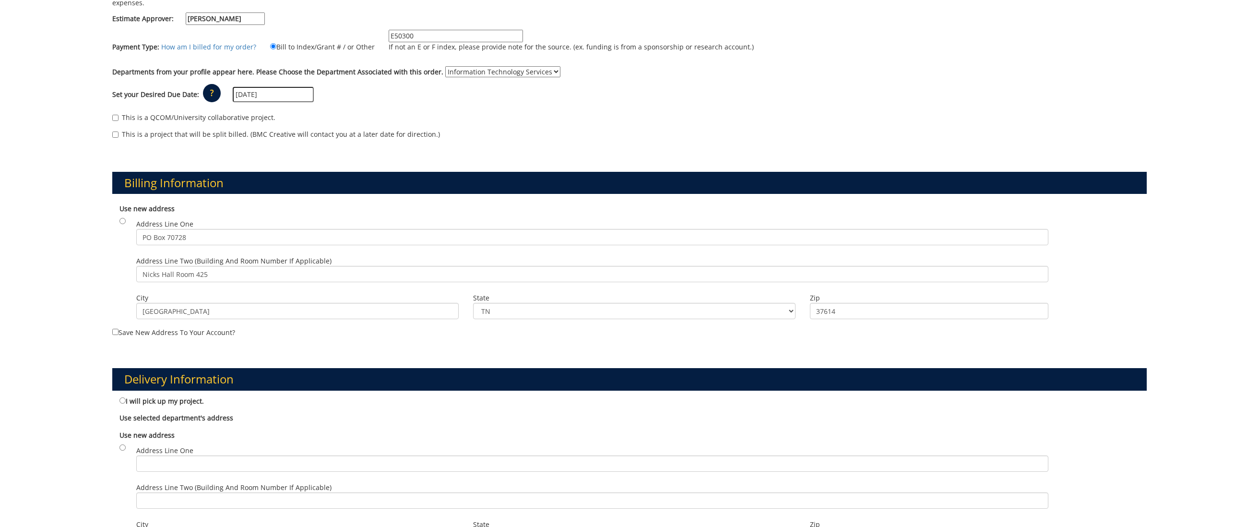
click at [437, 425] on div at bounding box center [629, 425] width 1035 height 0
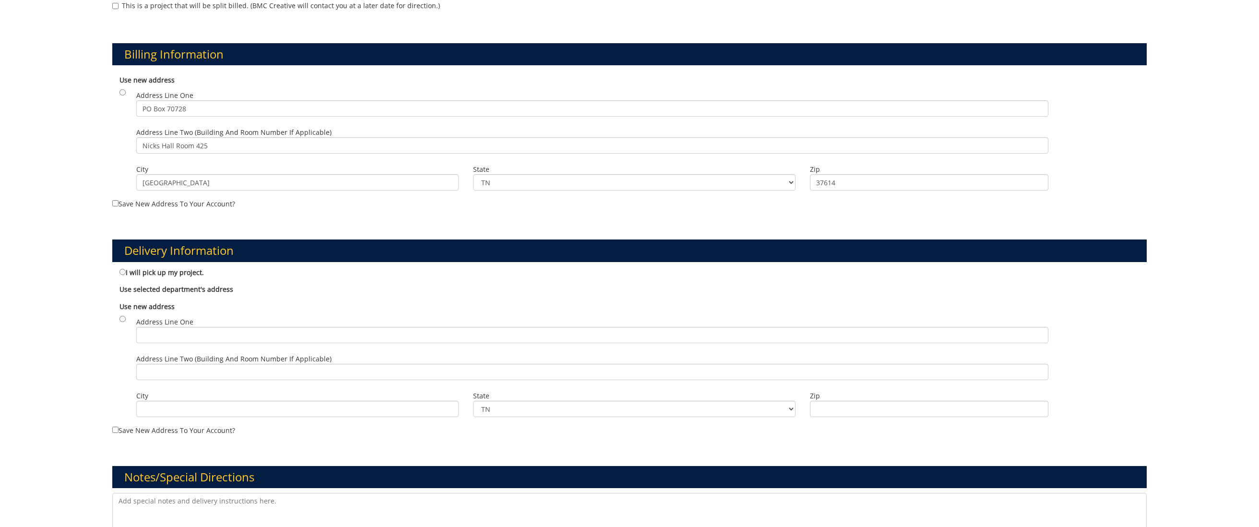
scroll to position [302, 0]
click at [112, 287] on div "Use selected department's address No department is currently selected." at bounding box center [629, 287] width 1035 height 17
click at [130, 288] on b "Use selected department's address" at bounding box center [176, 288] width 114 height 9
click at [123, 318] on input "radio" at bounding box center [122, 318] width 6 height 6
radio input "true"
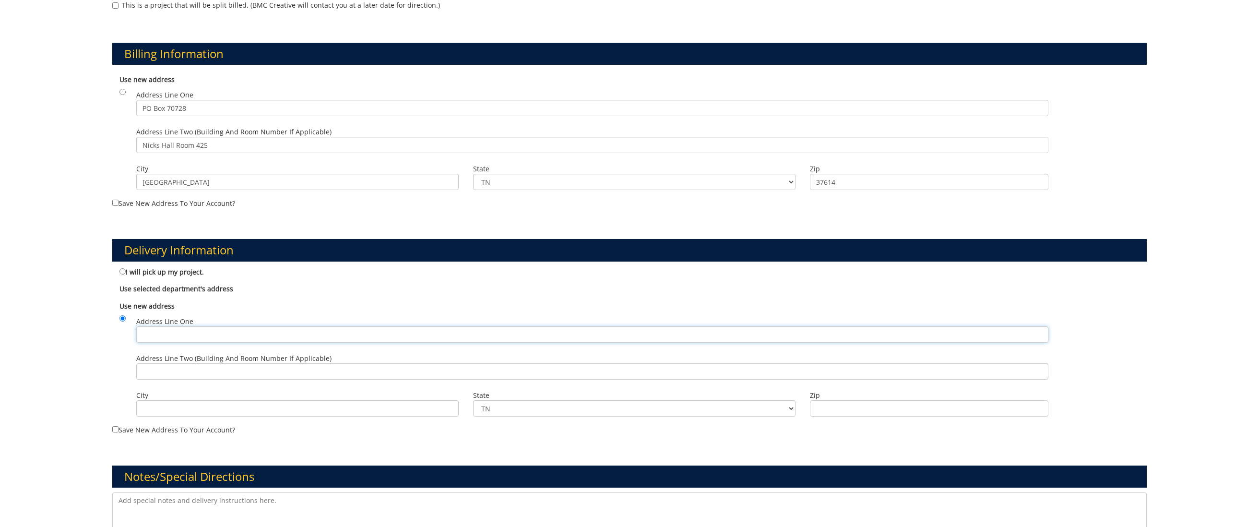
click at [186, 334] on input "Address Line One" at bounding box center [592, 334] width 912 height 16
type input "PO Box 70728"
type input "Nicks Hall Room 425"
click at [231, 408] on input "City" at bounding box center [297, 408] width 322 height 16
type input "[GEOGRAPHIC_DATA]"
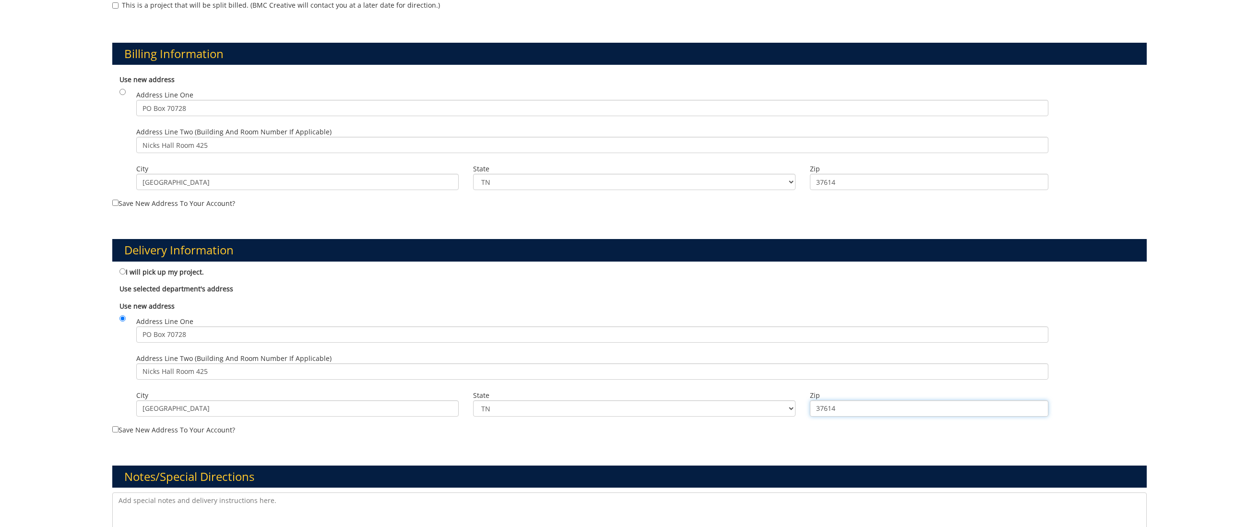
type input "37614"
click at [327, 453] on div "Notes/Special Directions" at bounding box center [629, 492] width 1049 height 100
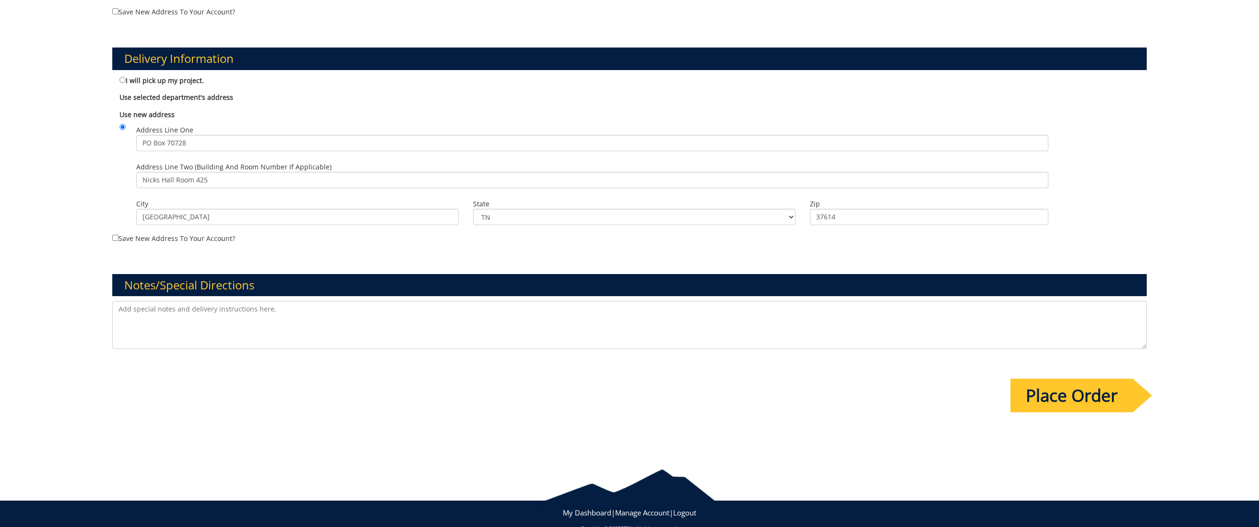
scroll to position [512, 0]
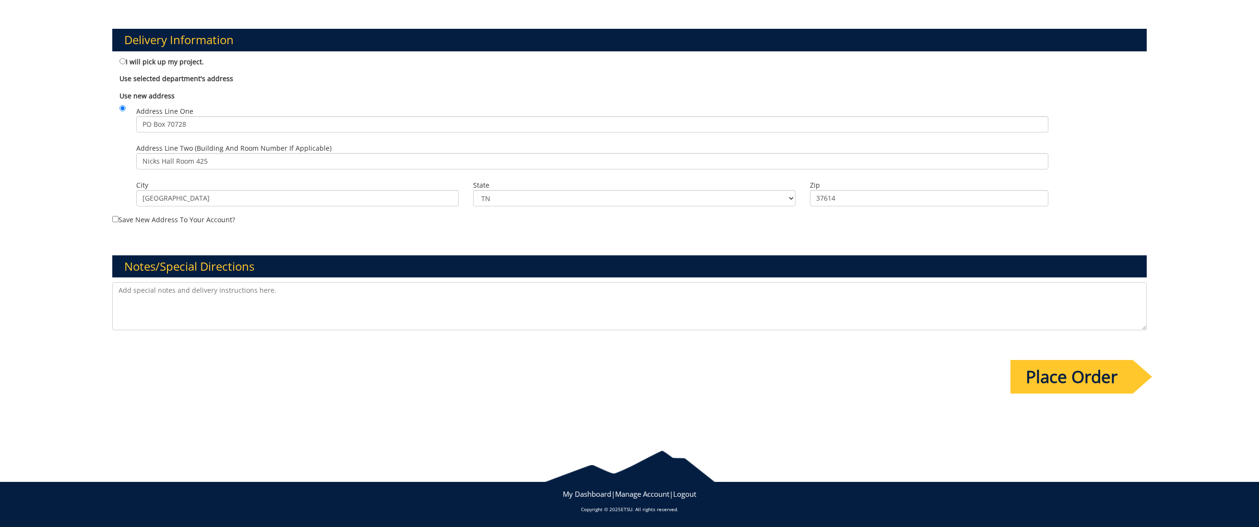
click at [1068, 381] on input "Place Order" at bounding box center [1072, 377] width 122 height 34
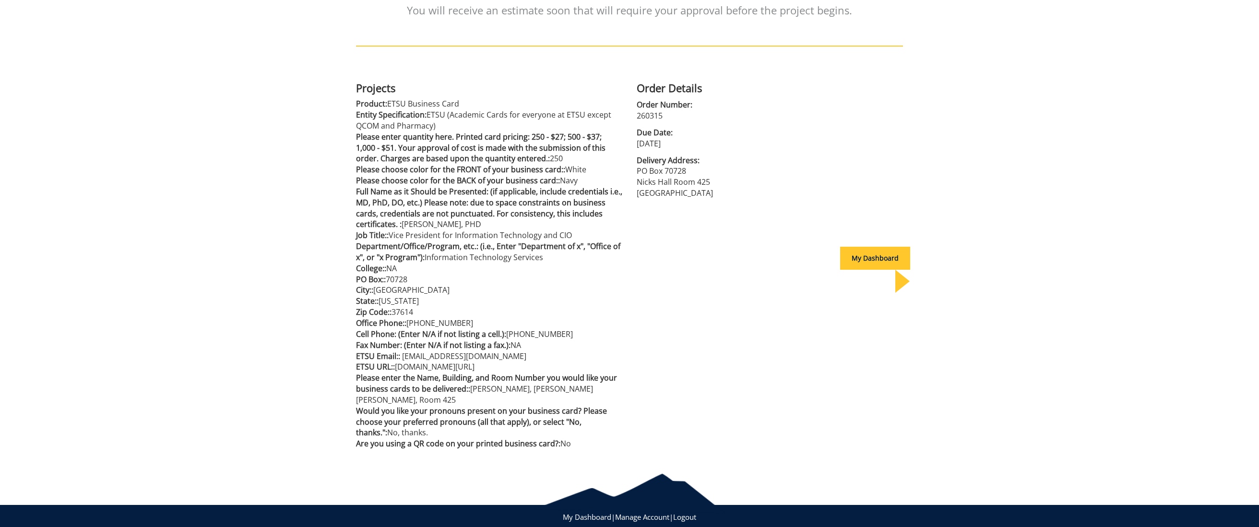
scroll to position [192, 0]
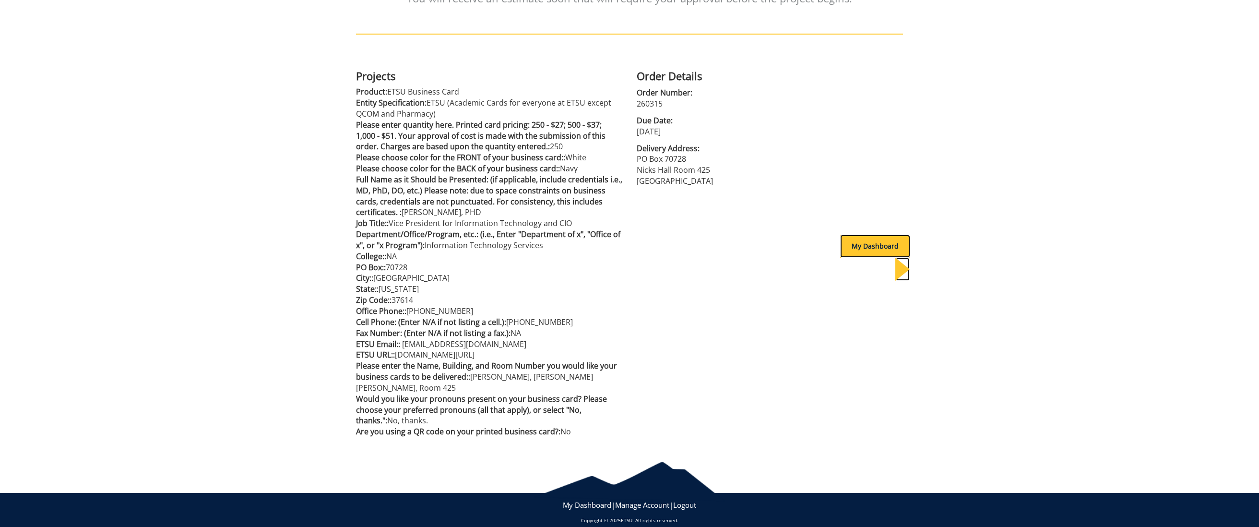
click at [867, 249] on div "My Dashboard" at bounding box center [875, 246] width 70 height 23
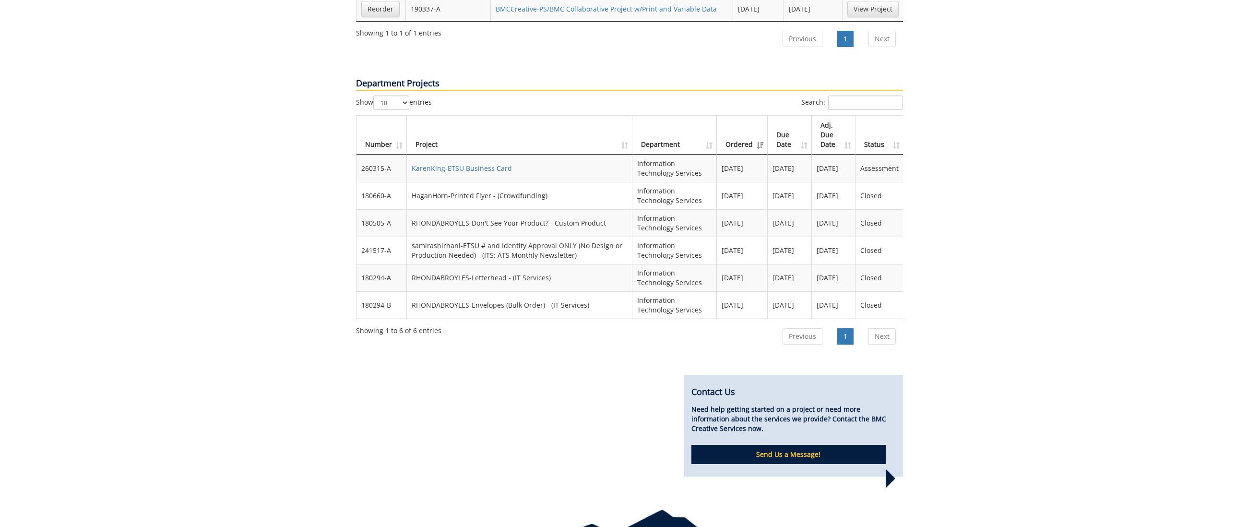
scroll to position [672, 0]
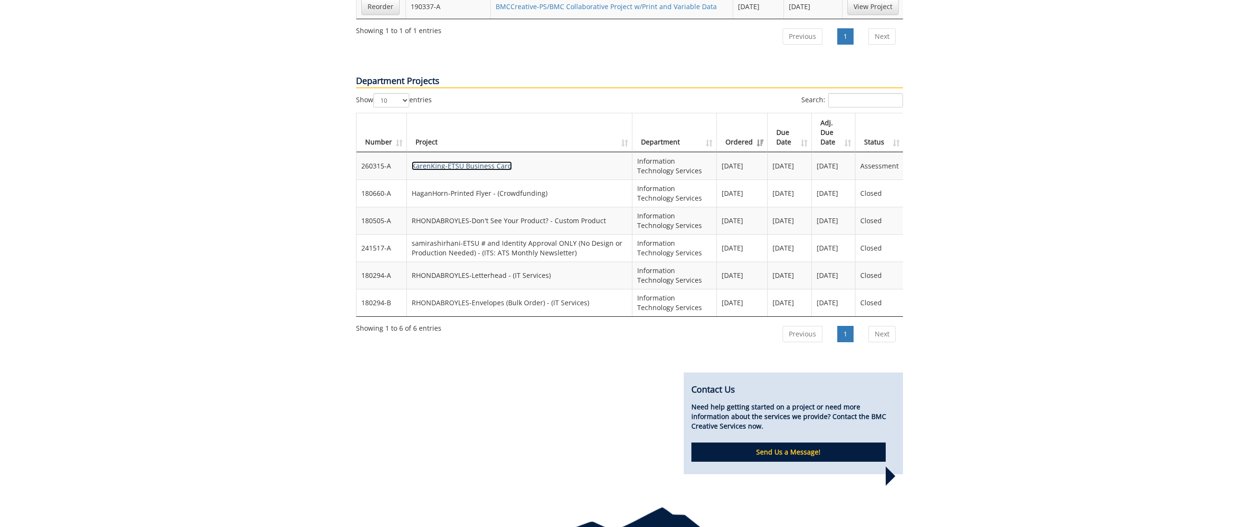
click at [461, 161] on link "KarenKing-ETSU Business Card" at bounding box center [462, 165] width 100 height 9
